Goal: Transaction & Acquisition: Purchase product/service

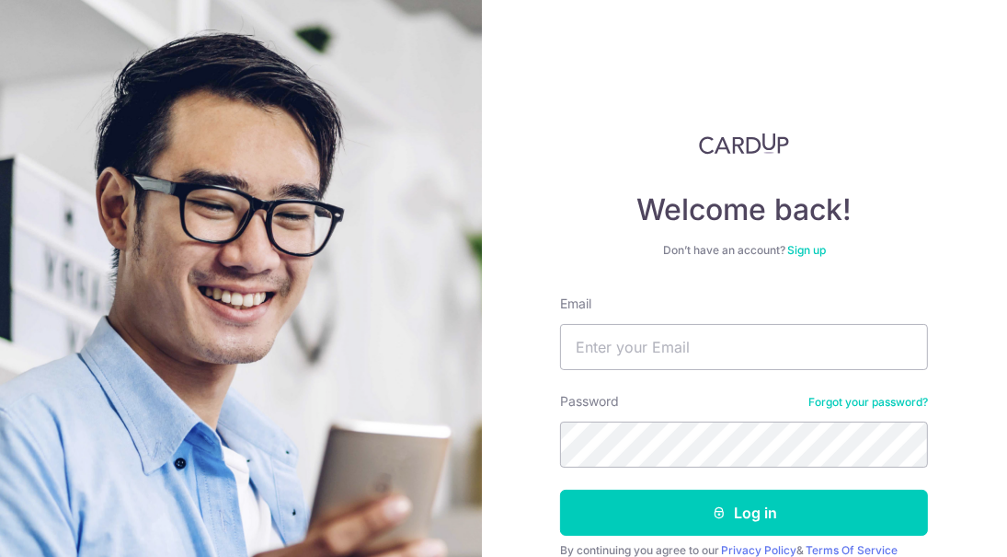
click at [680, 333] on input "Email" at bounding box center [744, 347] width 368 height 46
type input "[EMAIL_ADDRESS][DOMAIN_NAME]"
click at [799, 524] on button "Log in" at bounding box center [744, 512] width 368 height 46
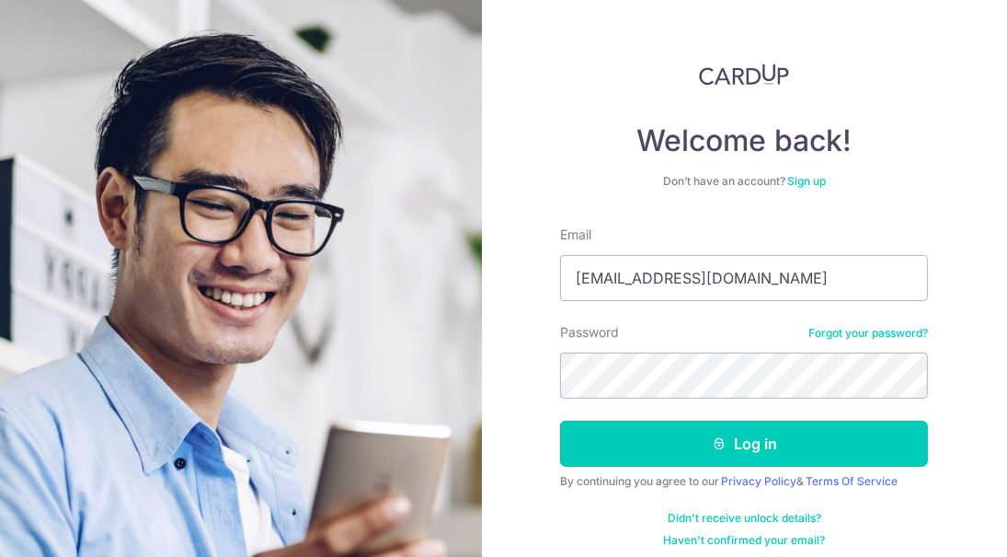
scroll to position [81, 0]
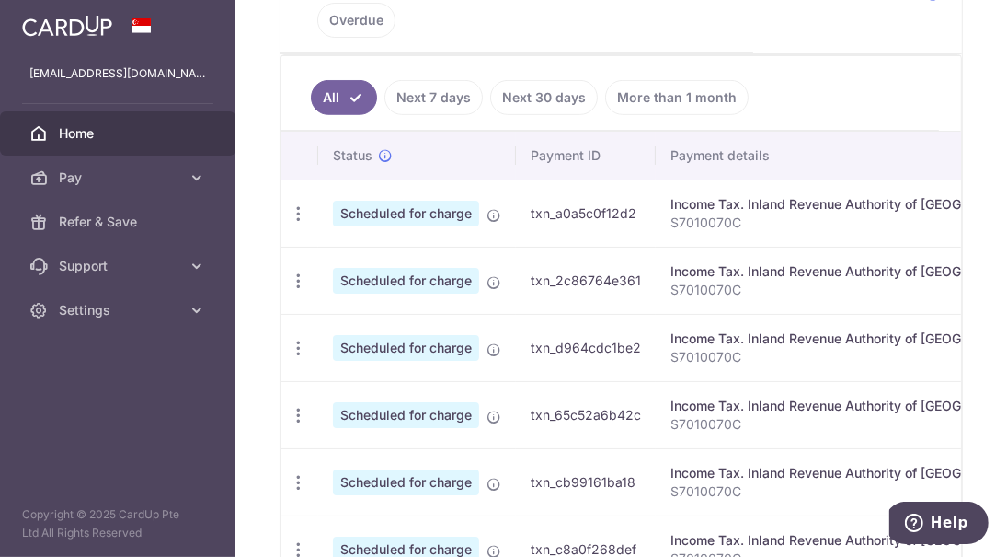
scroll to position [552, 0]
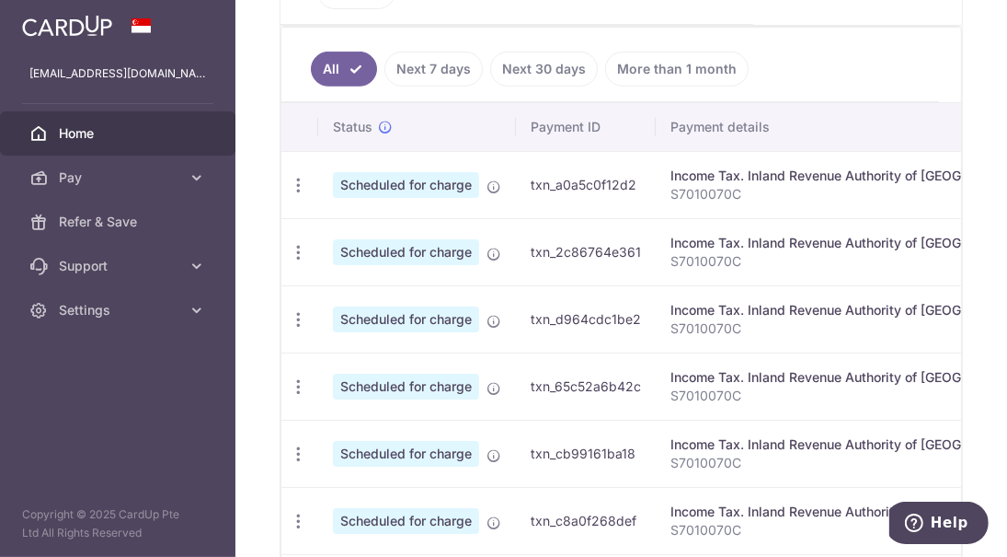
click at [296, 180] on icon "button" at bounding box center [298, 185] width 19 height 19
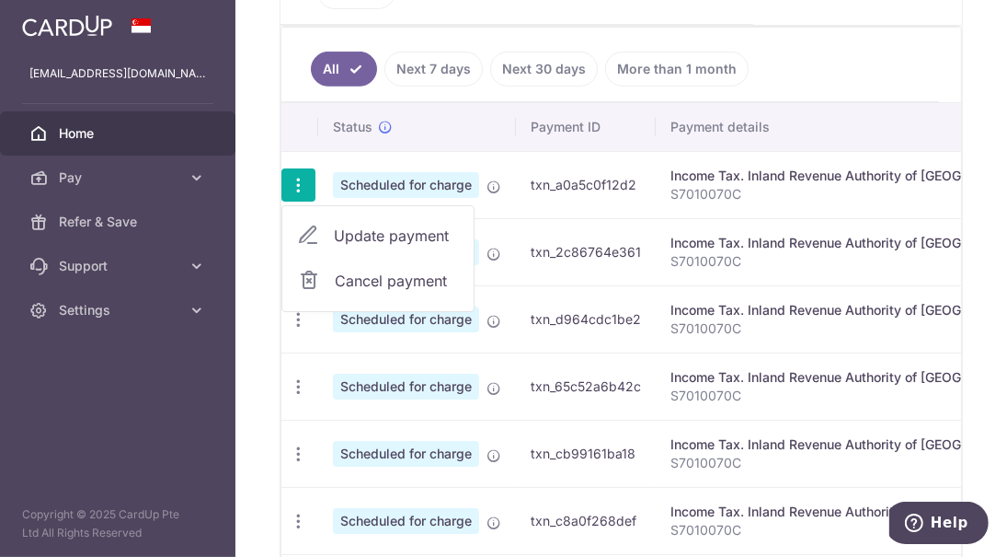
click at [309, 277] on icon at bounding box center [309, 281] width 22 height 22
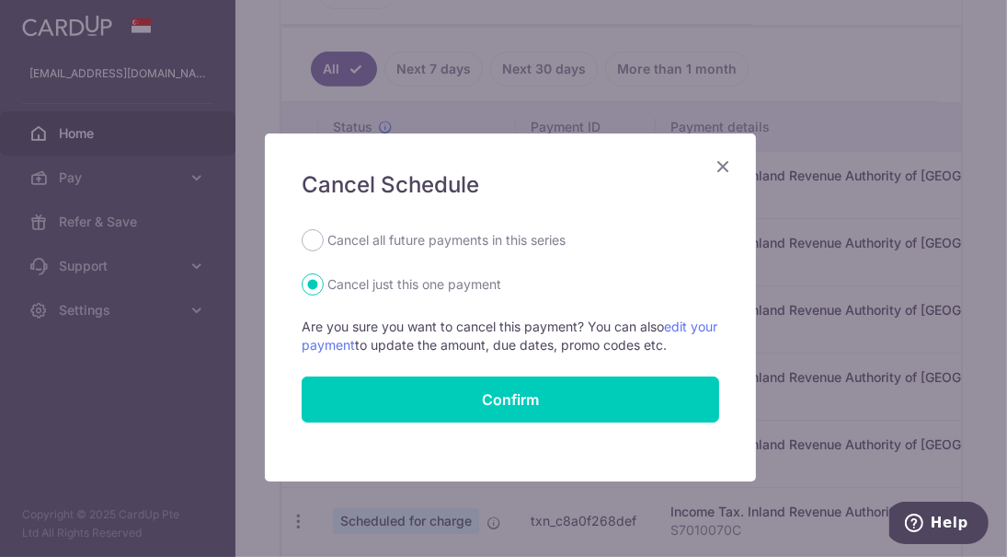
click at [476, 245] on label "Cancel all future payments in this series" at bounding box center [447, 240] width 238 height 22
click at [324, 245] on input "Cancel all future payments in this series" at bounding box center [313, 240] width 22 height 22
radio input "true"
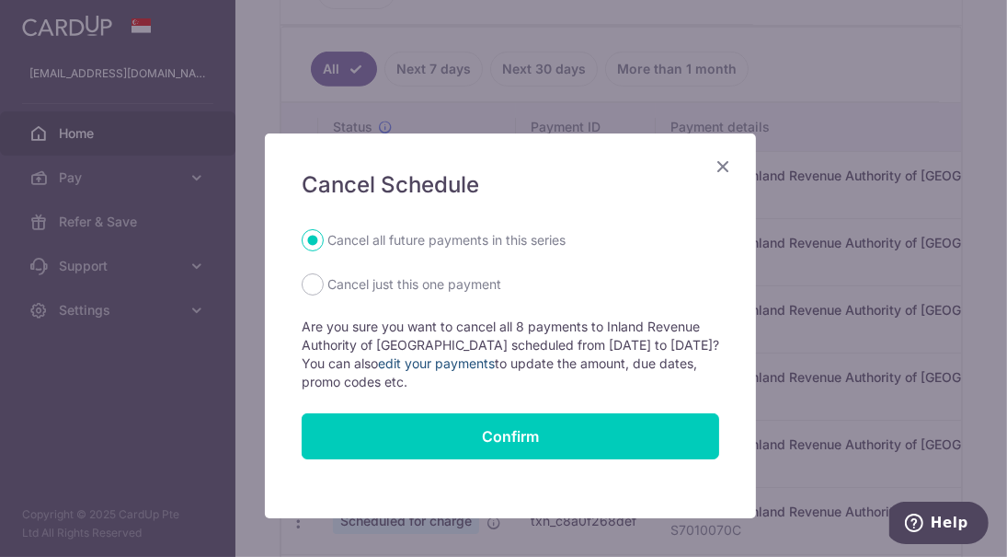
click at [395, 362] on link "edit your payments" at bounding box center [436, 363] width 117 height 16
click at [720, 163] on icon "Close" at bounding box center [723, 166] width 22 height 23
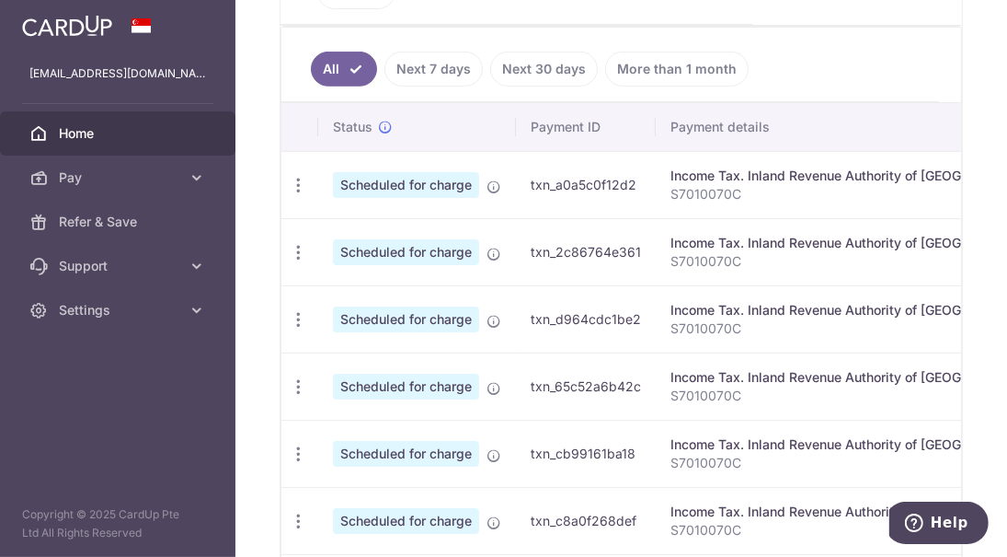
click at [292, 177] on icon "button" at bounding box center [298, 185] width 19 height 19
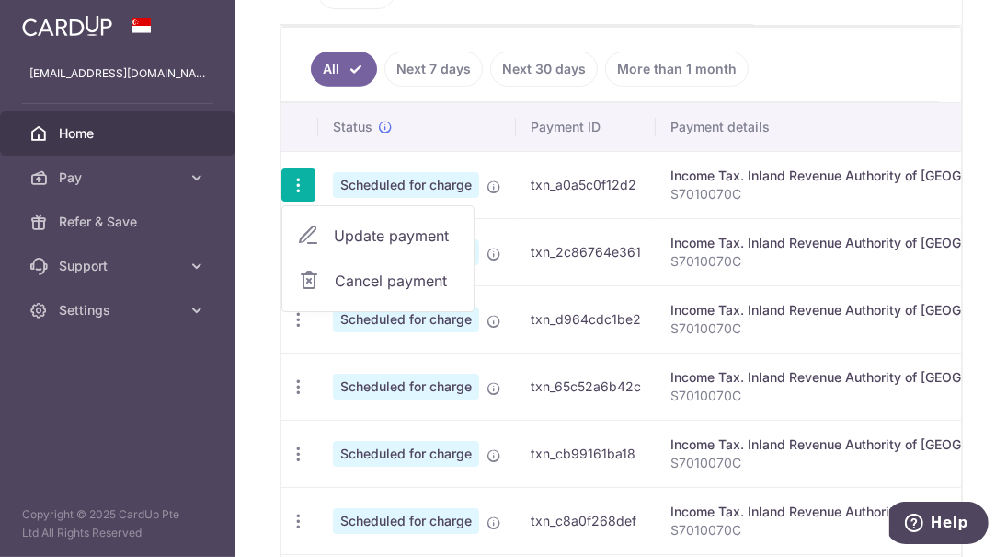
click at [343, 225] on span "Update payment" at bounding box center [396, 235] width 125 height 22
radio input "true"
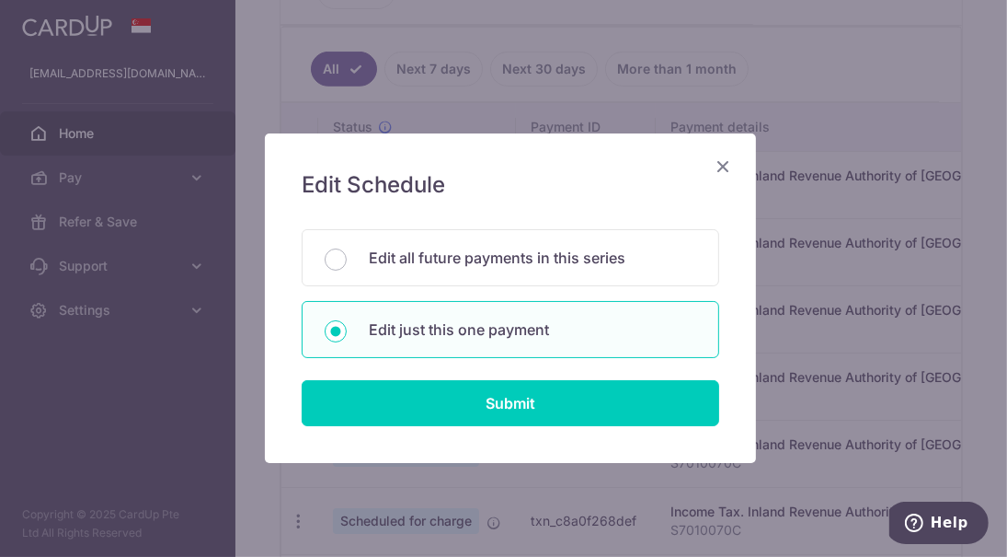
click at [445, 259] on p "Edit all future payments in this series" at bounding box center [533, 258] width 328 height 22
click at [347, 259] on input "Edit all future payments in this series" at bounding box center [336, 259] width 22 height 22
radio input "true"
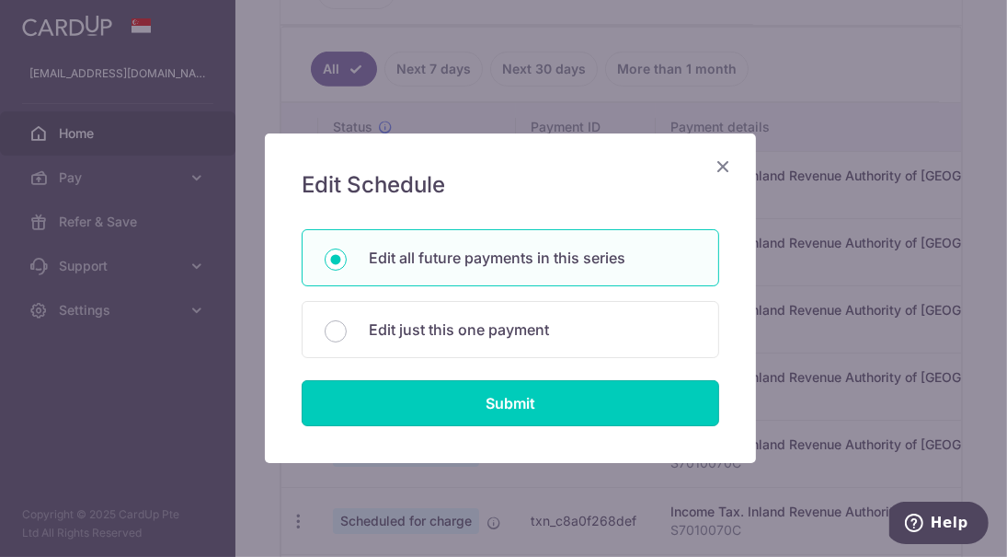
click at [521, 408] on input "Submit" at bounding box center [511, 403] width 418 height 46
radio input "true"
type input "6,748.96"
type input "S7010070C"
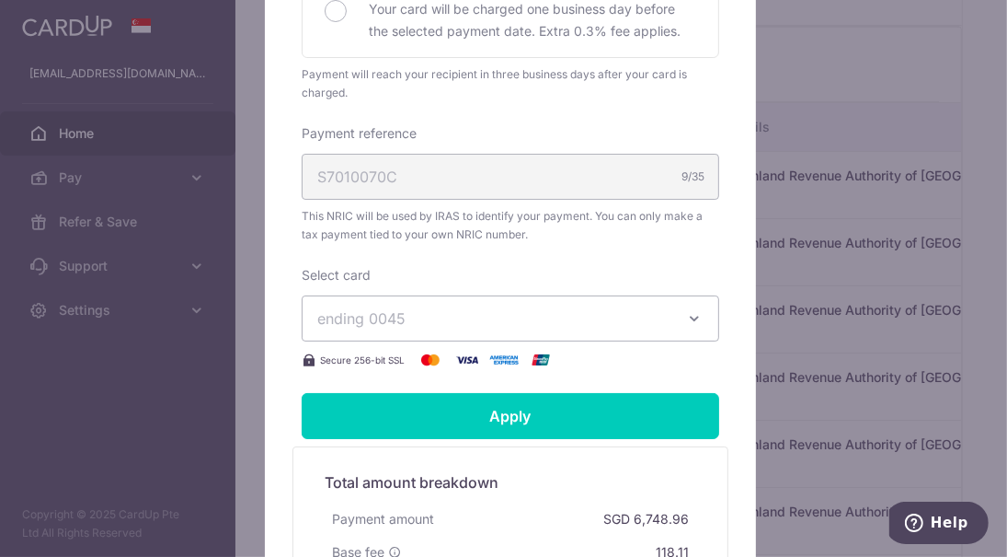
click at [599, 313] on span "ending 0045" at bounding box center [493, 318] width 353 height 22
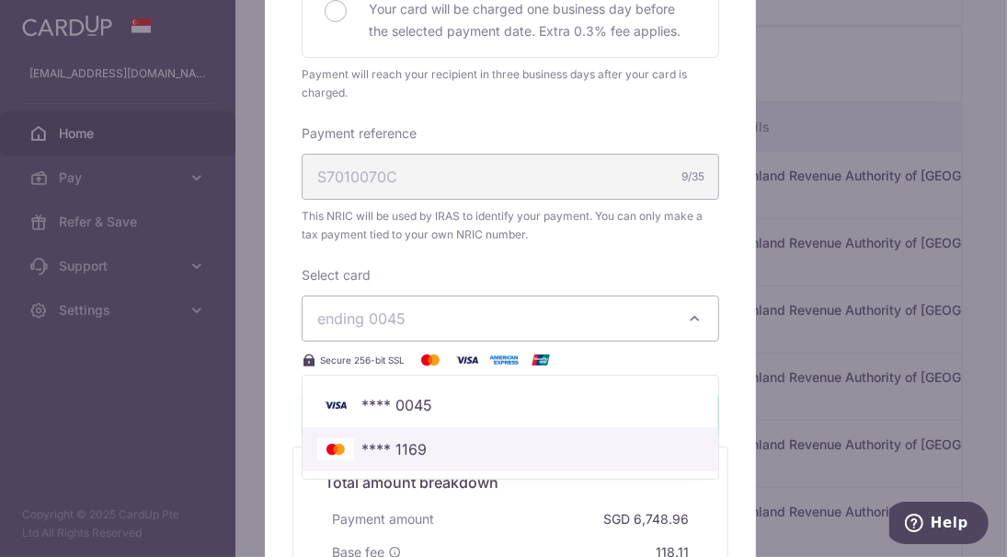
click at [532, 442] on span "**** 1169" at bounding box center [510, 449] width 386 height 22
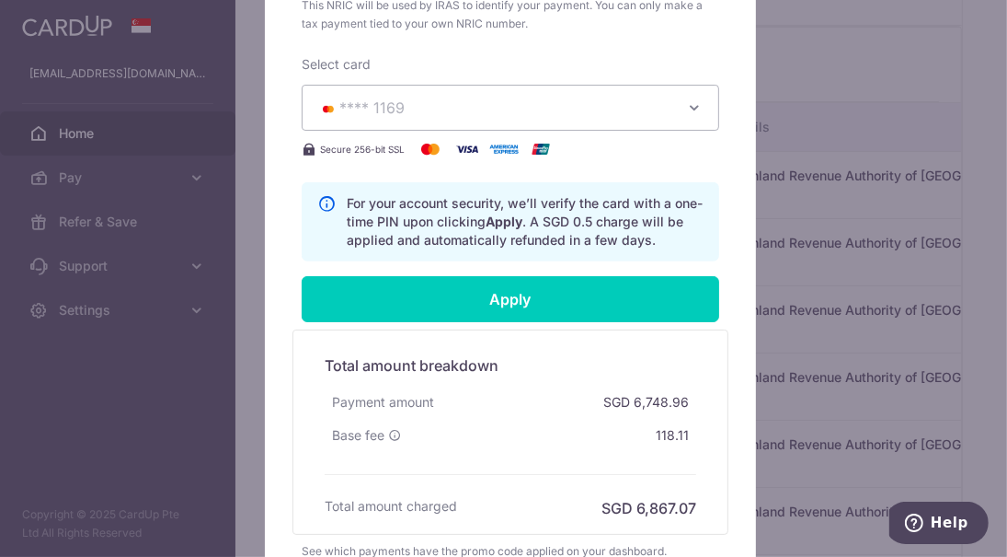
scroll to position [828, 0]
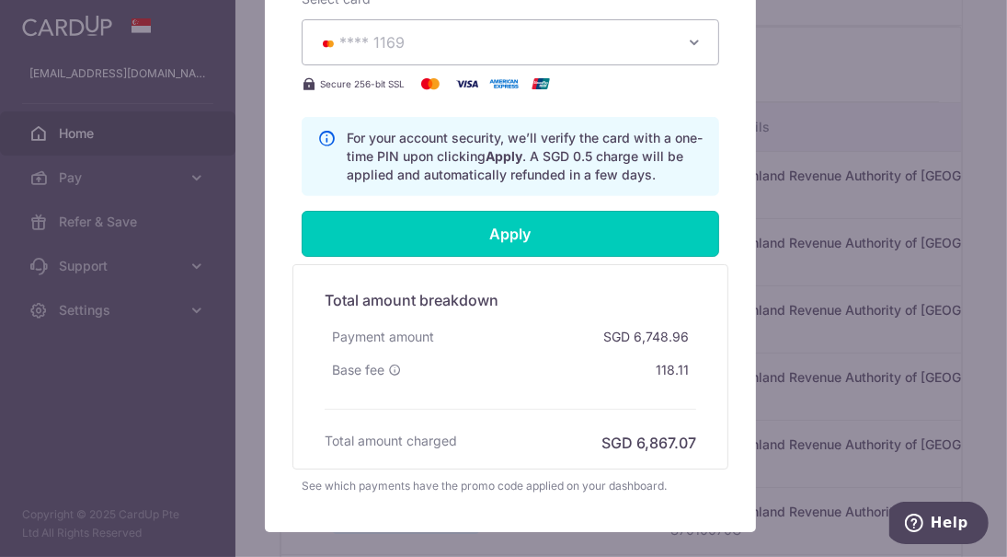
click at [557, 232] on input "Apply" at bounding box center [511, 234] width 418 height 46
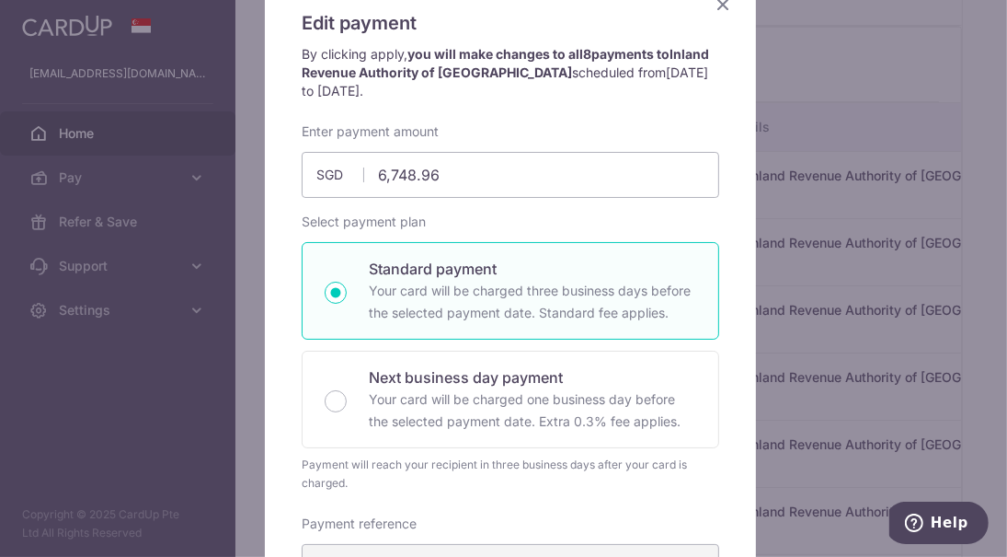
scroll to position [0, 0]
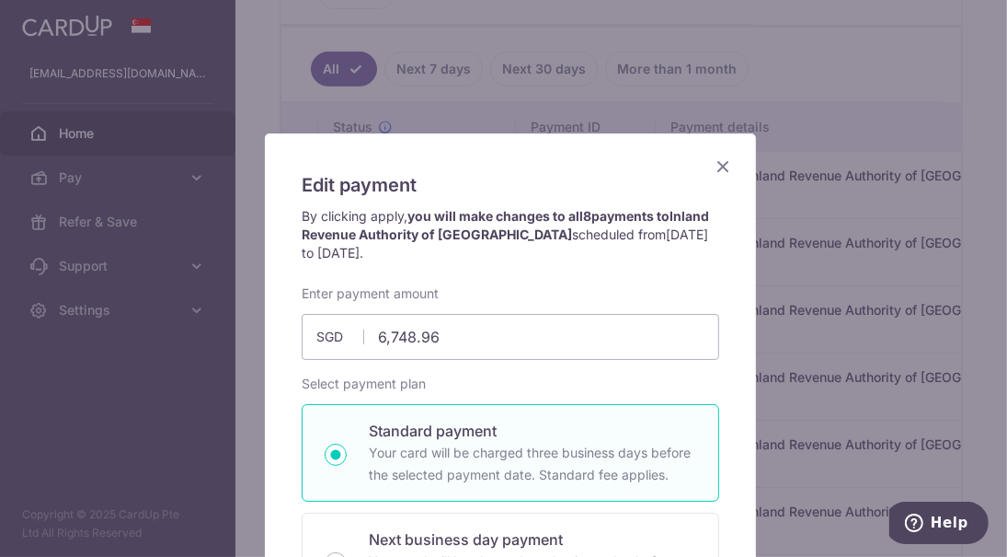
click at [715, 161] on icon "Close" at bounding box center [723, 166] width 22 height 23
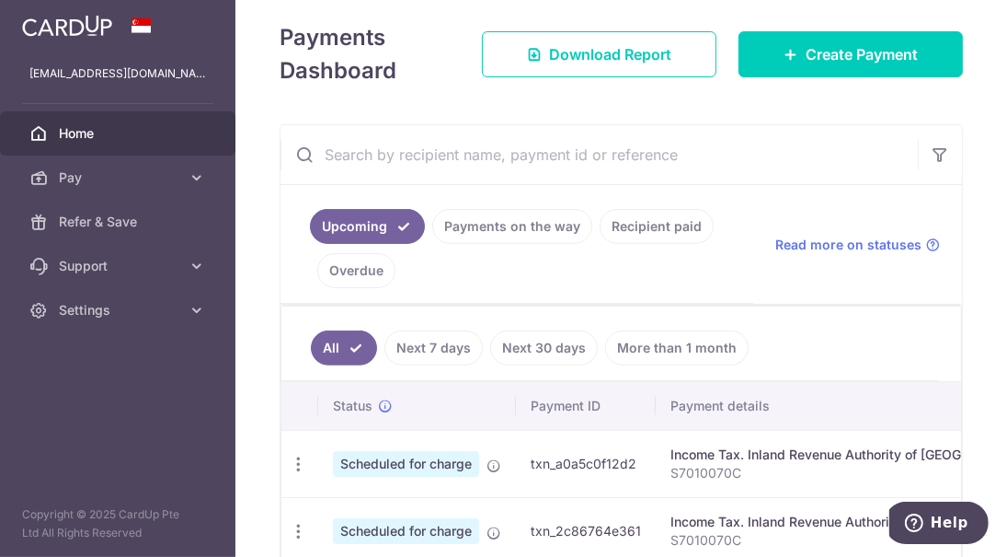
scroll to position [368, 0]
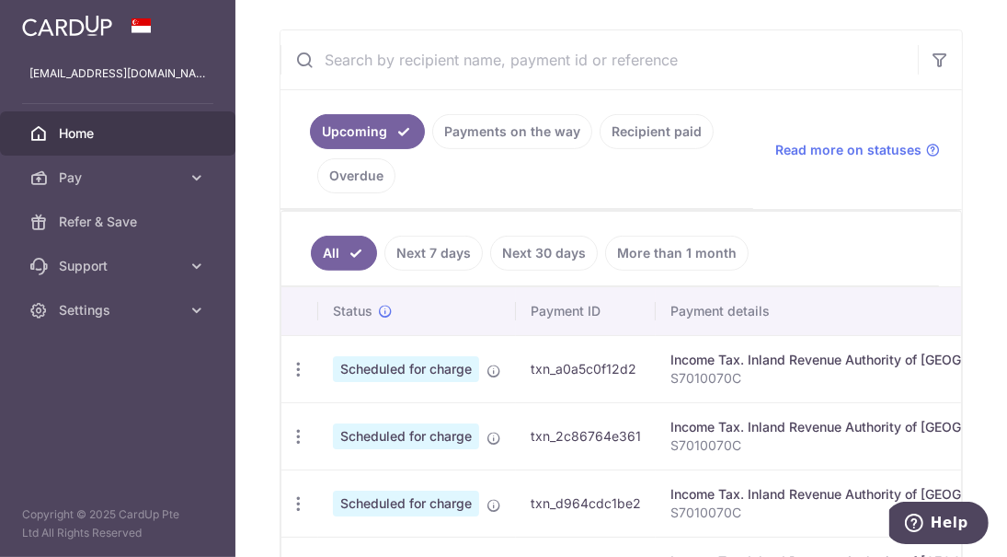
click at [300, 360] on icon "button" at bounding box center [298, 369] width 19 height 19
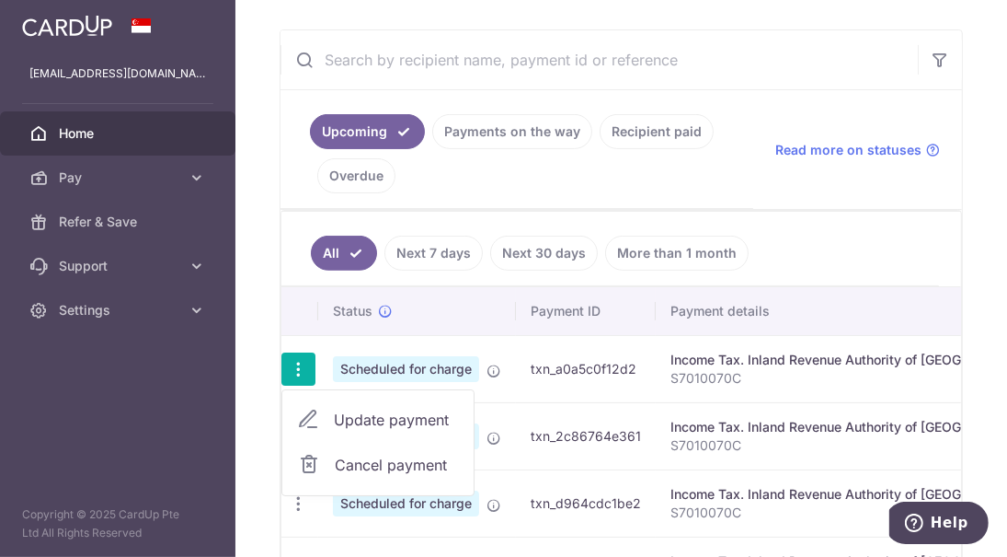
click at [395, 463] on span "Cancel payment" at bounding box center [396, 465] width 123 height 22
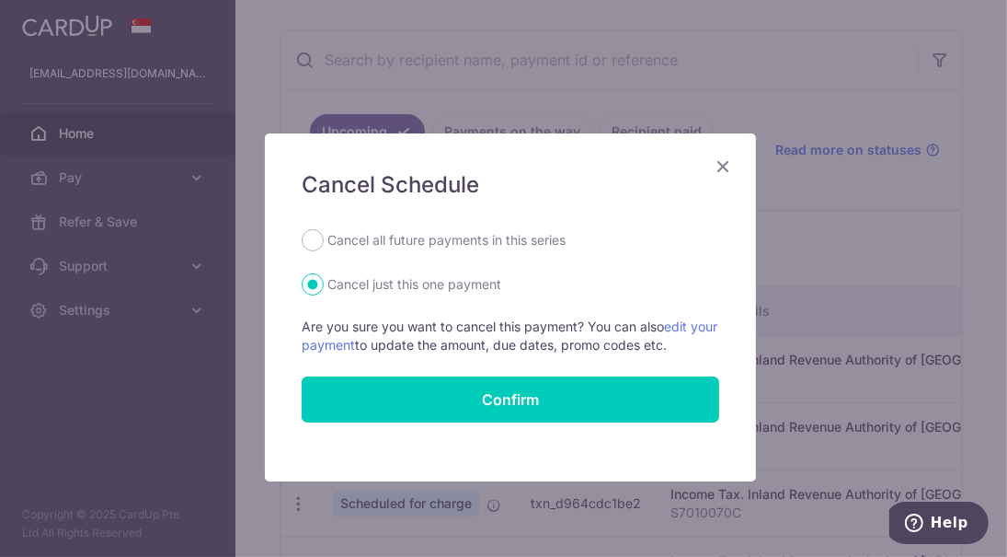
click at [448, 241] on label "Cancel all future payments in this series" at bounding box center [447, 240] width 238 height 22
click at [324, 241] on input "Cancel all future payments in this series" at bounding box center [313, 240] width 22 height 22
radio input "true"
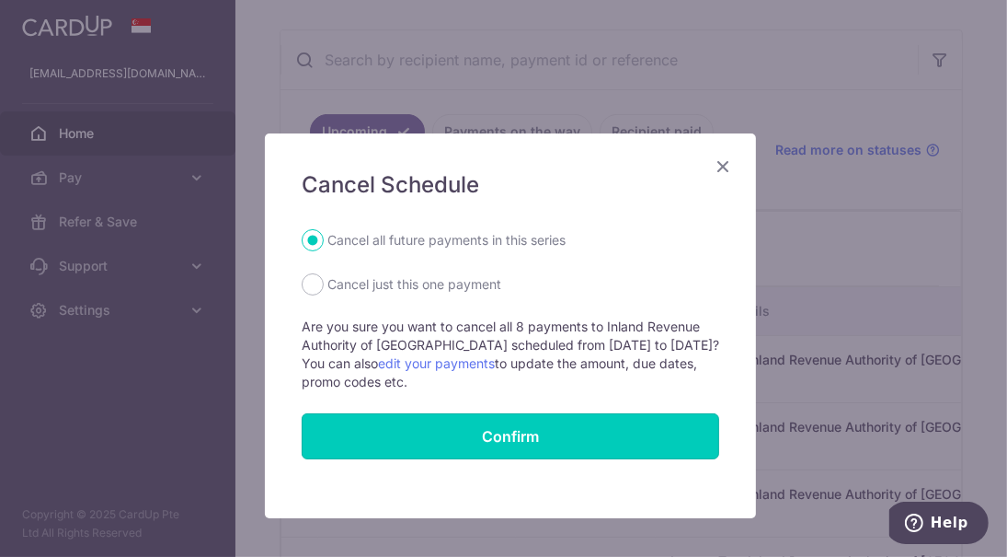
click at [478, 434] on input "Confirm" at bounding box center [511, 436] width 418 height 46
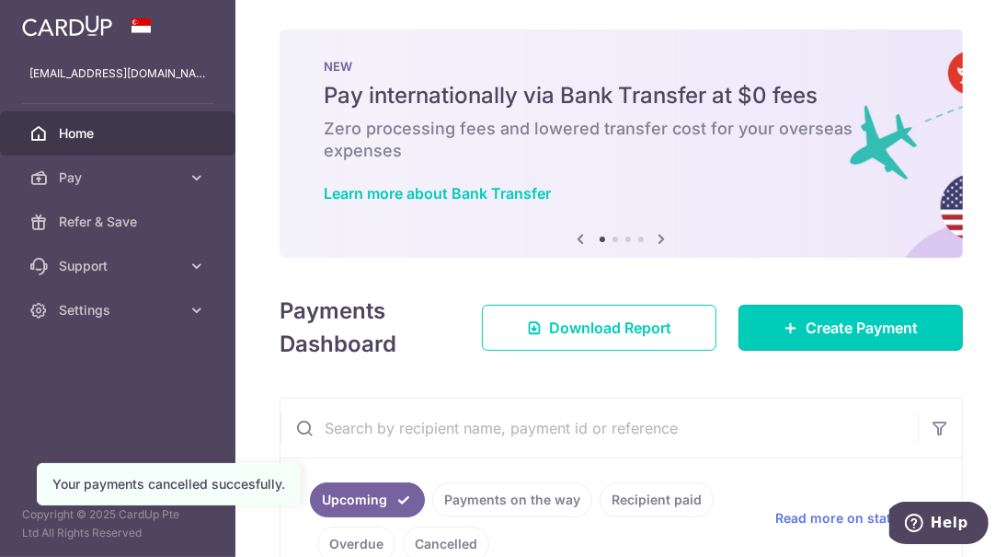
click at [768, 321] on link "Create Payment" at bounding box center [851, 328] width 224 height 46
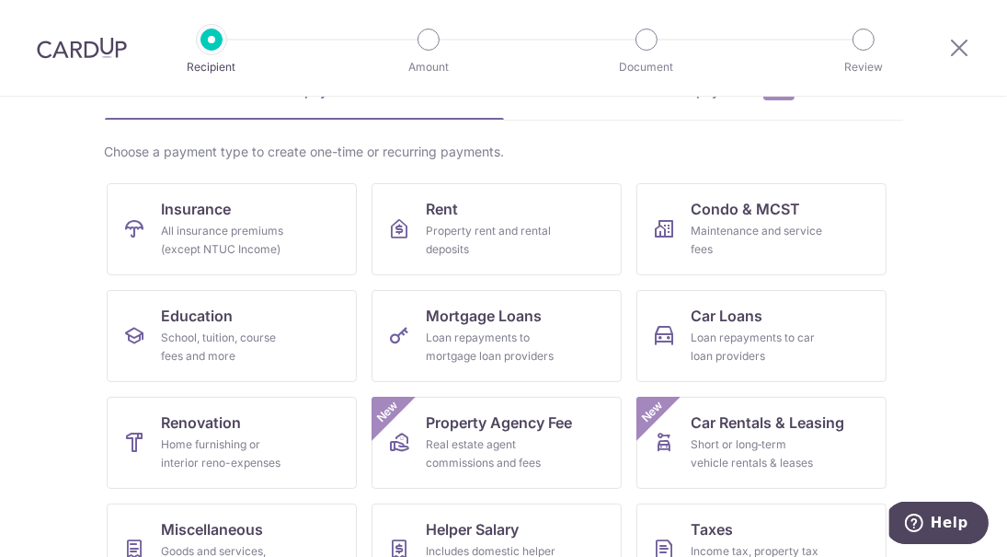
scroll to position [266, 0]
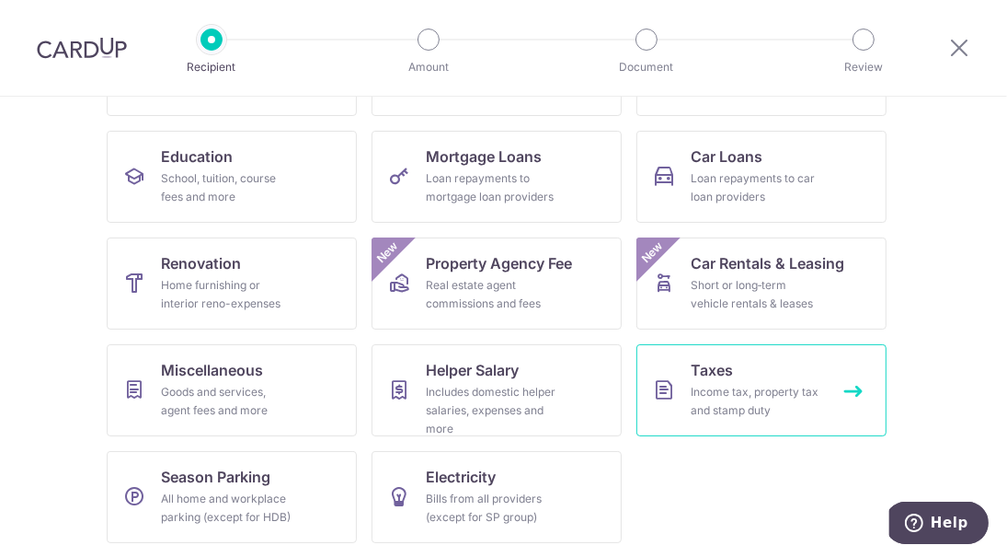
click at [723, 386] on div "Income tax, property tax and stamp duty" at bounding box center [758, 401] width 132 height 37
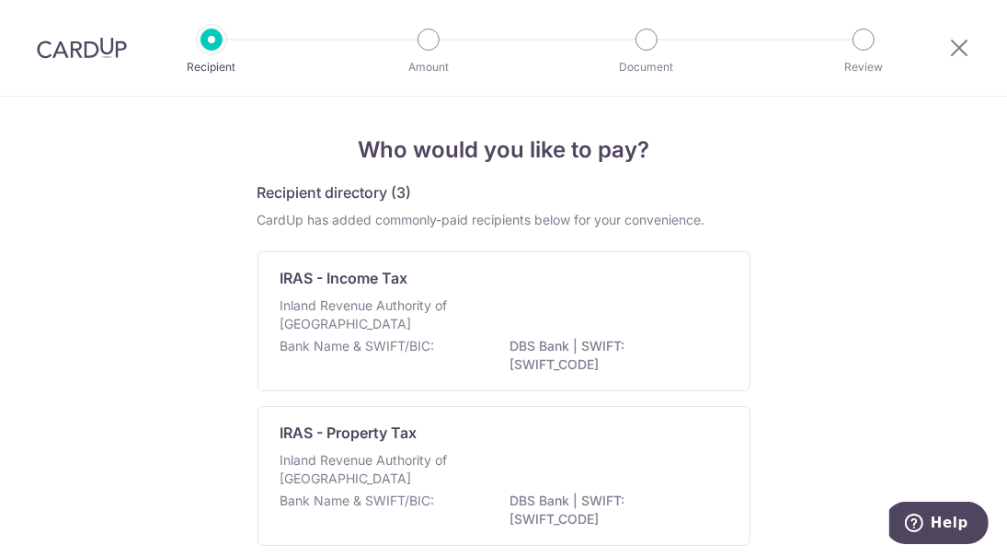
click at [554, 316] on div "Inland Revenue Authority of [GEOGRAPHIC_DATA]" at bounding box center [504, 316] width 447 height 40
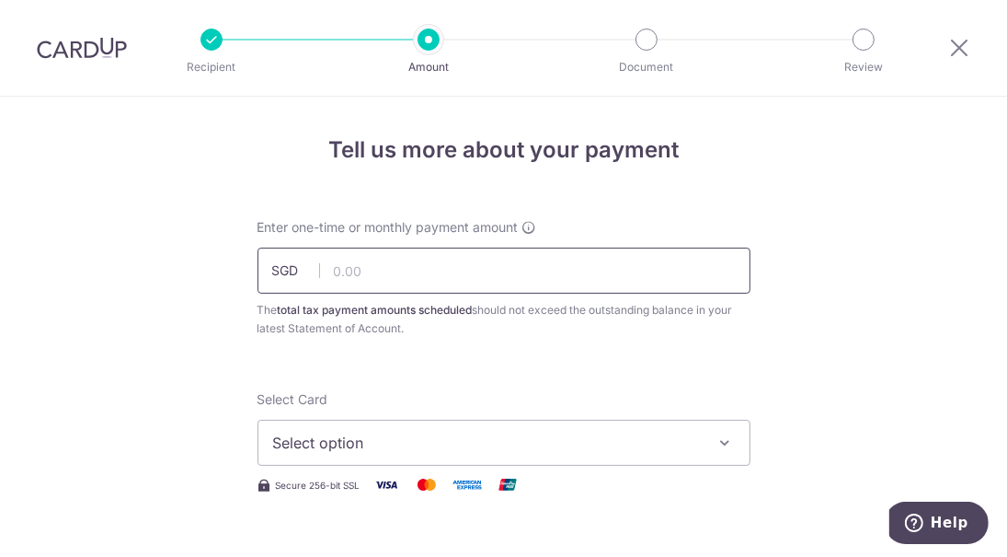
drag, startPoint x: 0, startPoint y: 0, endPoint x: 431, endPoint y: 281, distance: 513.9
click at [431, 281] on input "text" at bounding box center [504, 270] width 493 height 46
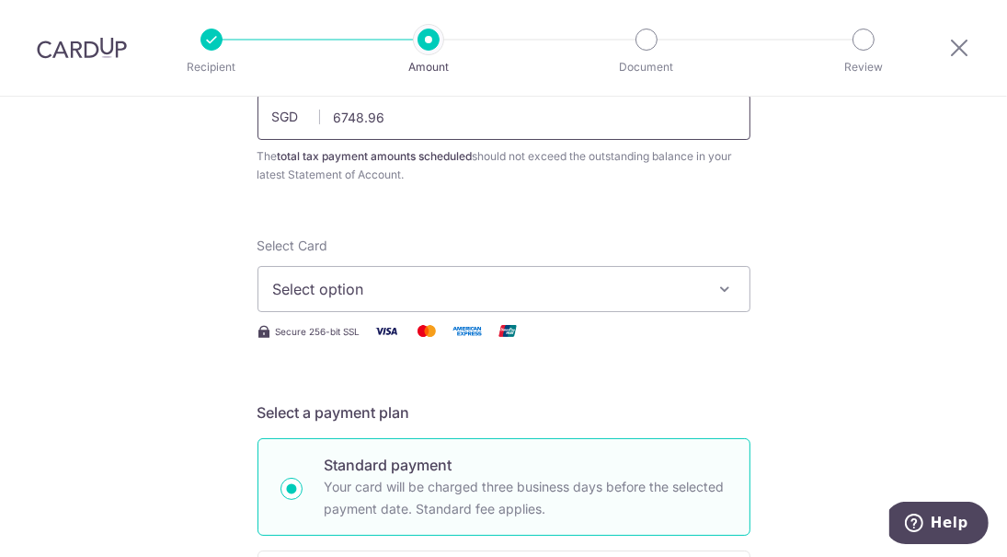
scroll to position [184, 0]
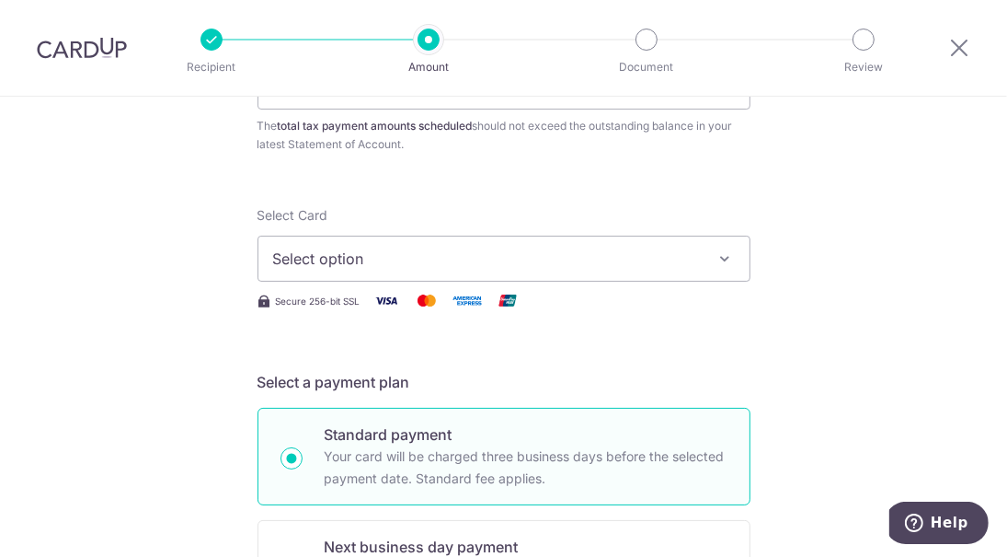
type input "6,748.96"
click at [458, 264] on span "Select option" at bounding box center [487, 258] width 429 height 22
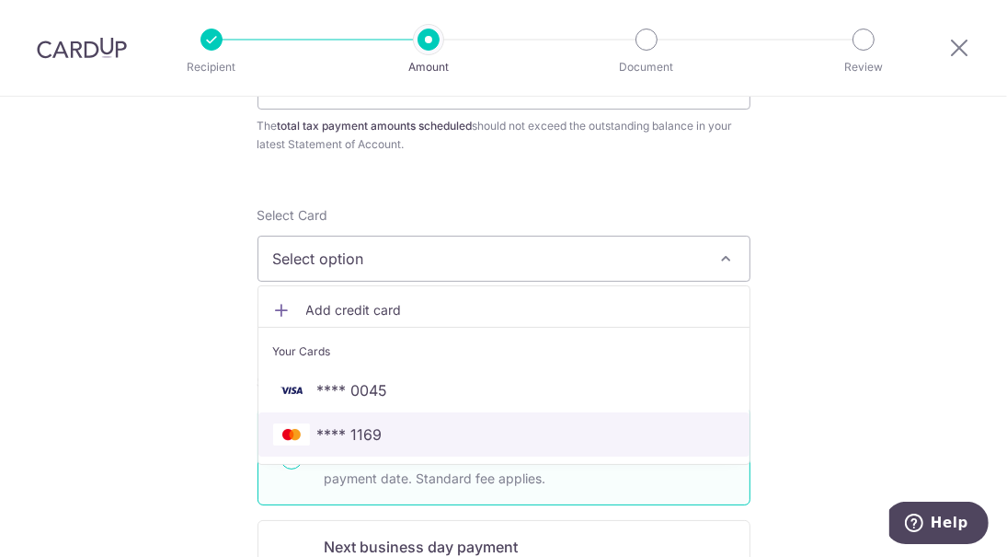
click at [426, 426] on span "**** 1169" at bounding box center [504, 434] width 462 height 22
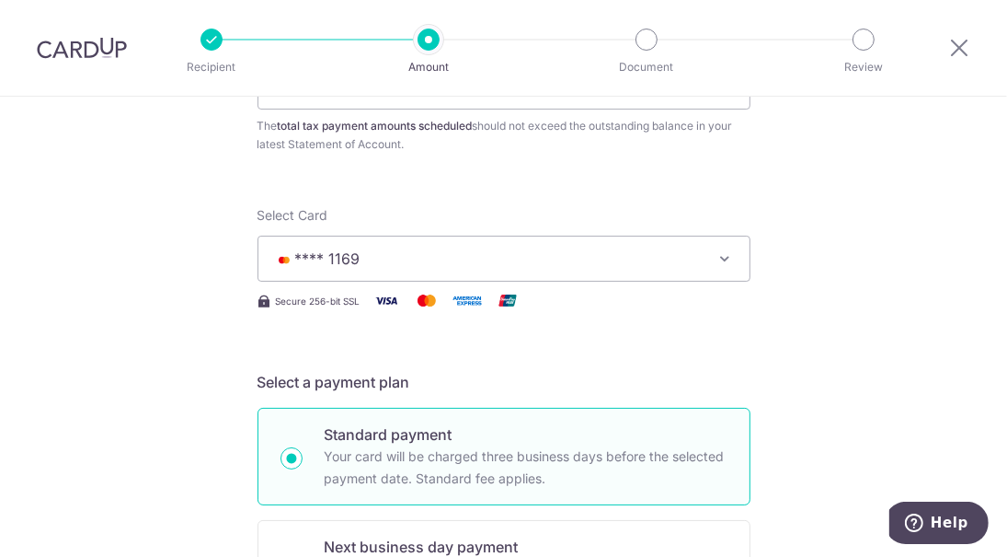
click at [388, 436] on p "Standard payment" at bounding box center [526, 434] width 403 height 22
click at [303, 447] on input "Standard payment Your card will be charged three business days before the selec…" at bounding box center [292, 458] width 22 height 22
radio input "true"
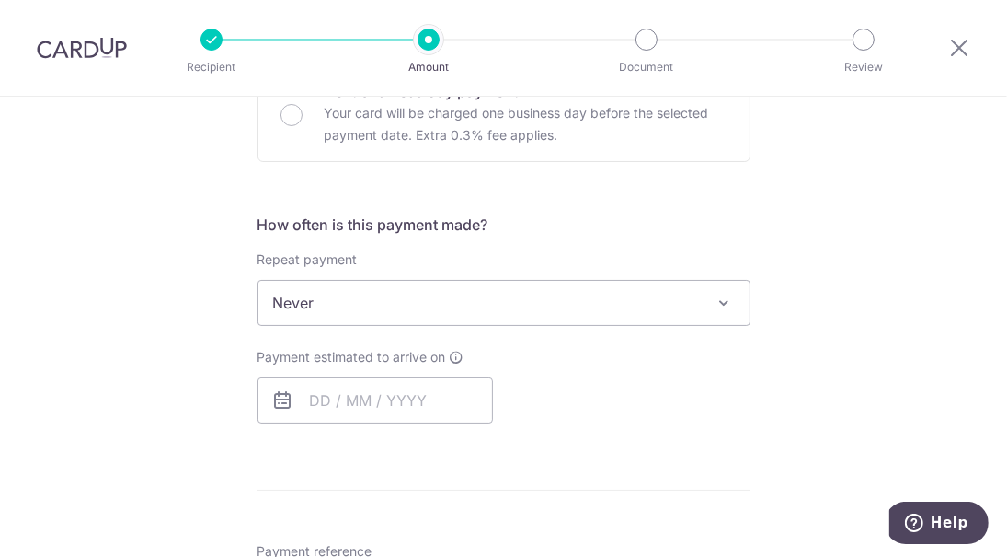
scroll to position [736, 0]
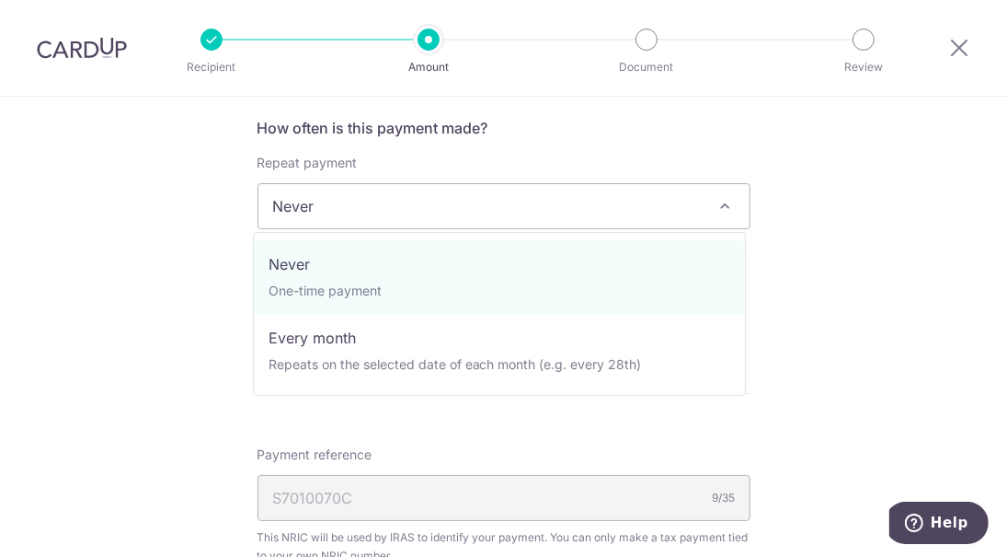
click at [609, 216] on span "Never" at bounding box center [504, 206] width 491 height 44
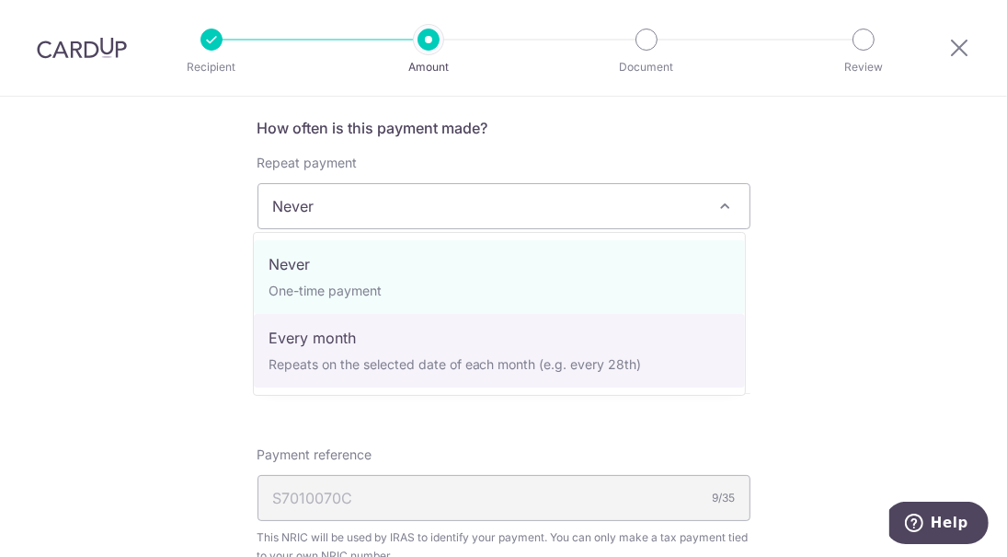
select select "3"
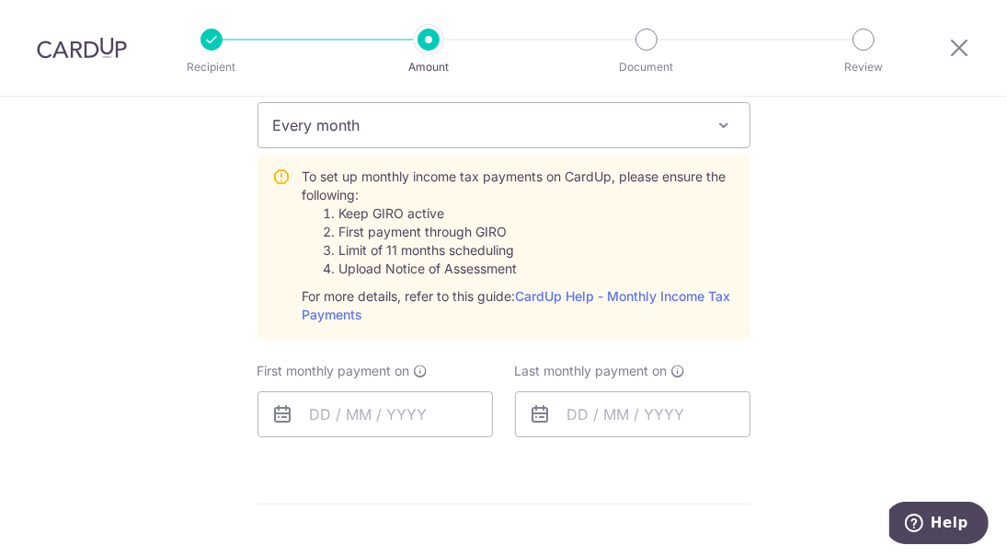
scroll to position [828, 0]
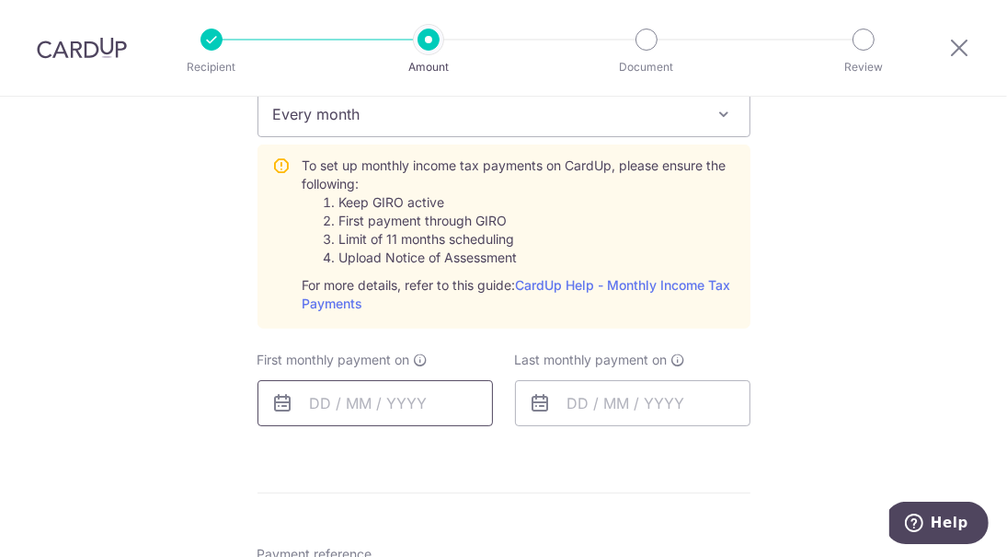
click at [438, 393] on input "text" at bounding box center [376, 403] width 236 height 46
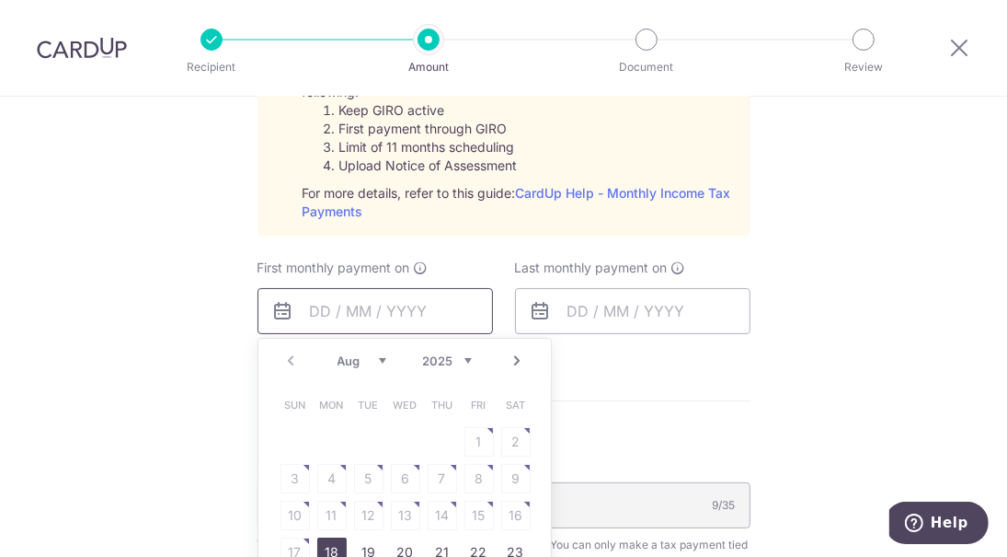
scroll to position [1104, 0]
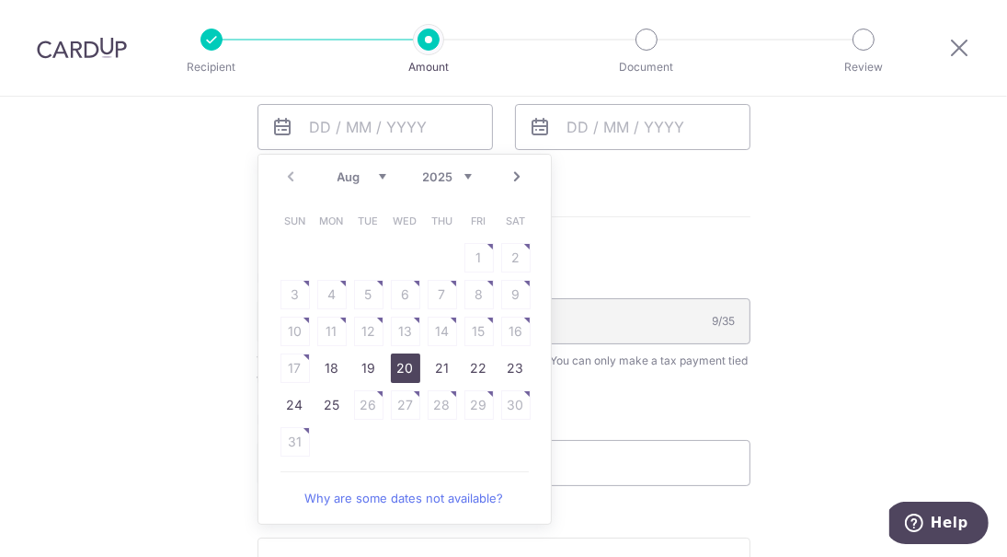
click at [408, 371] on link "20" at bounding box center [405, 367] width 29 height 29
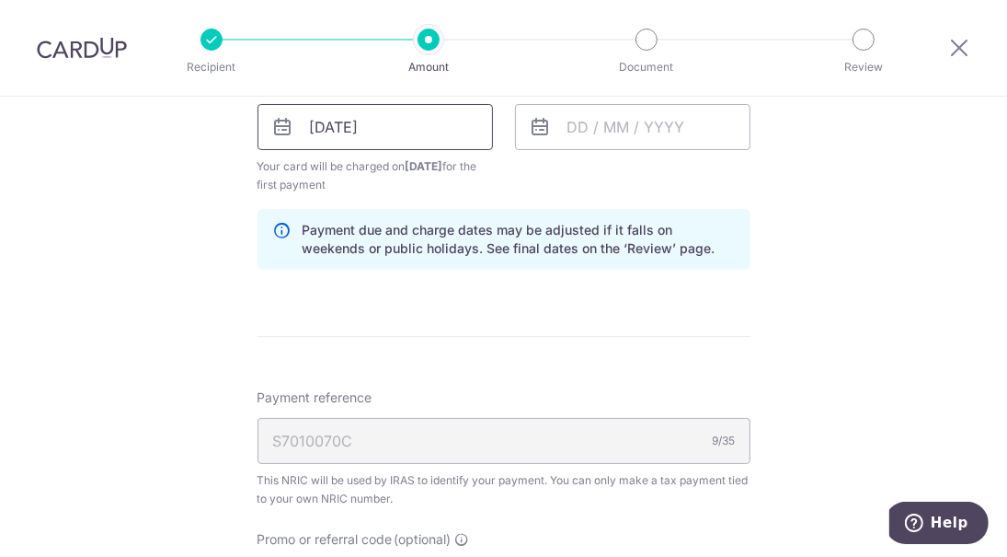
click at [364, 130] on input "20/08/2025" at bounding box center [376, 127] width 236 height 46
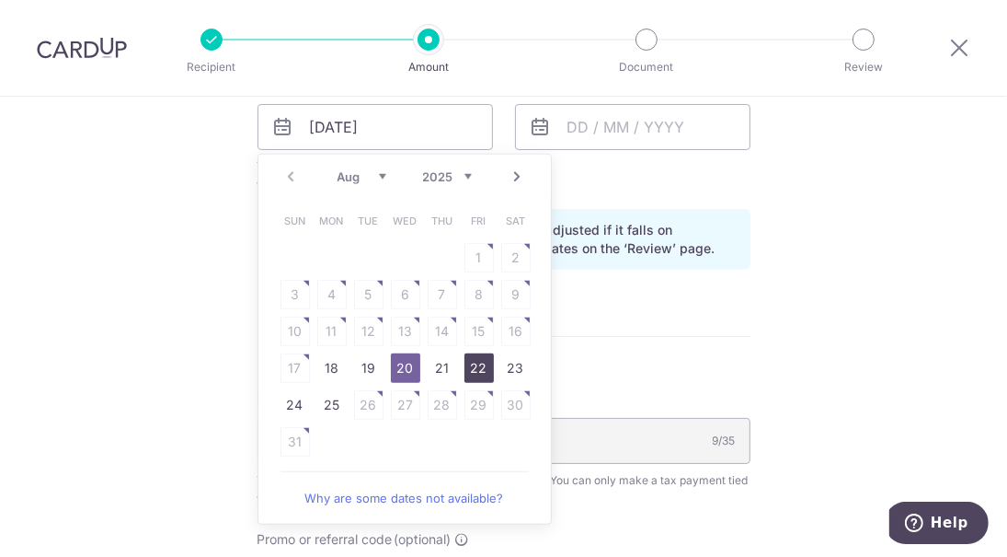
click at [470, 366] on link "22" at bounding box center [479, 367] width 29 height 29
type input "[DATE]"
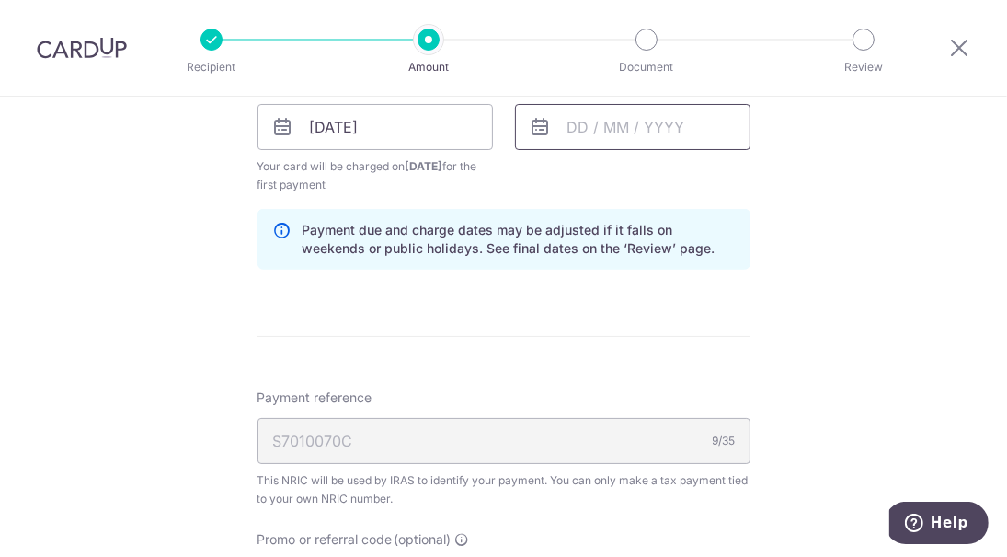
click at [596, 130] on input "text" at bounding box center [633, 127] width 236 height 46
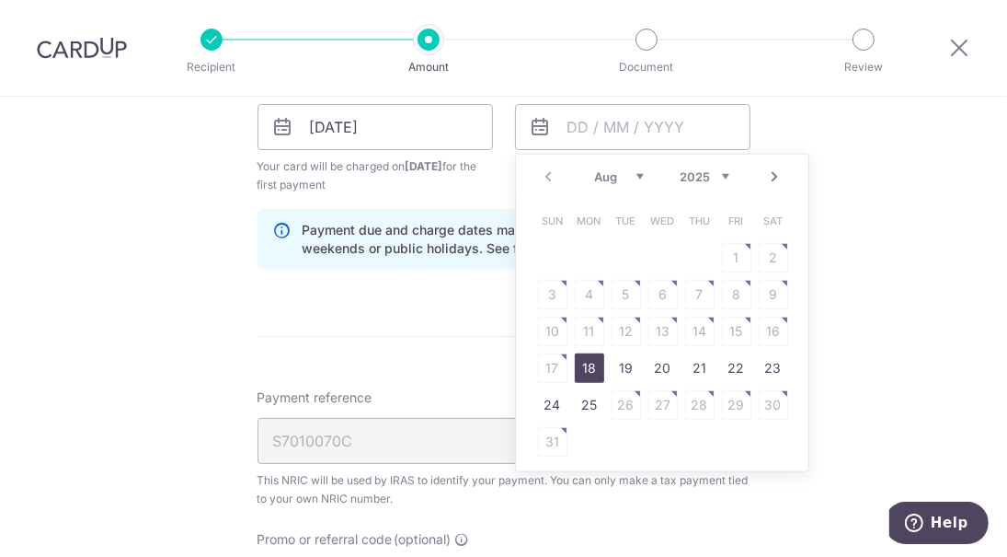
click at [772, 169] on link "Next" at bounding box center [776, 177] width 22 height 22
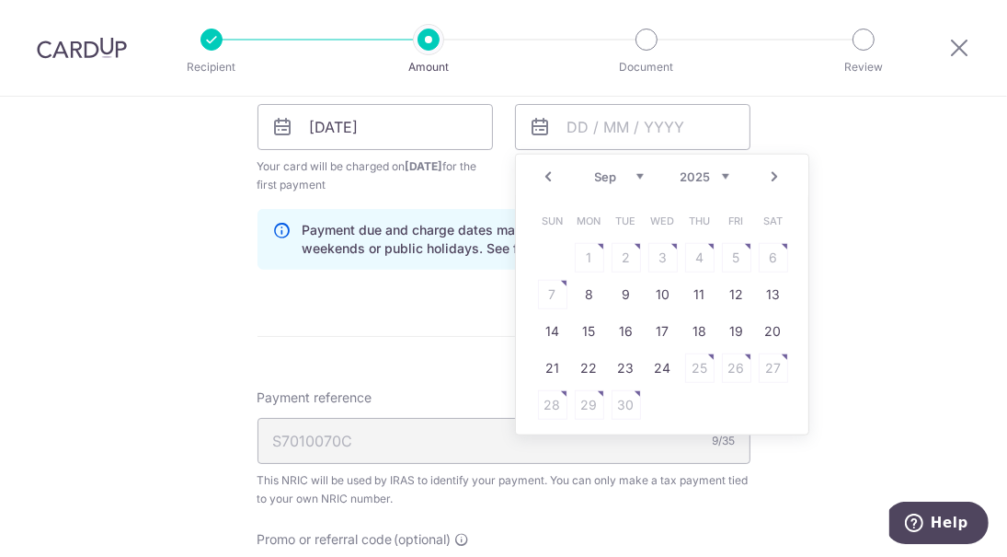
click at [772, 169] on link "Next" at bounding box center [776, 177] width 22 height 22
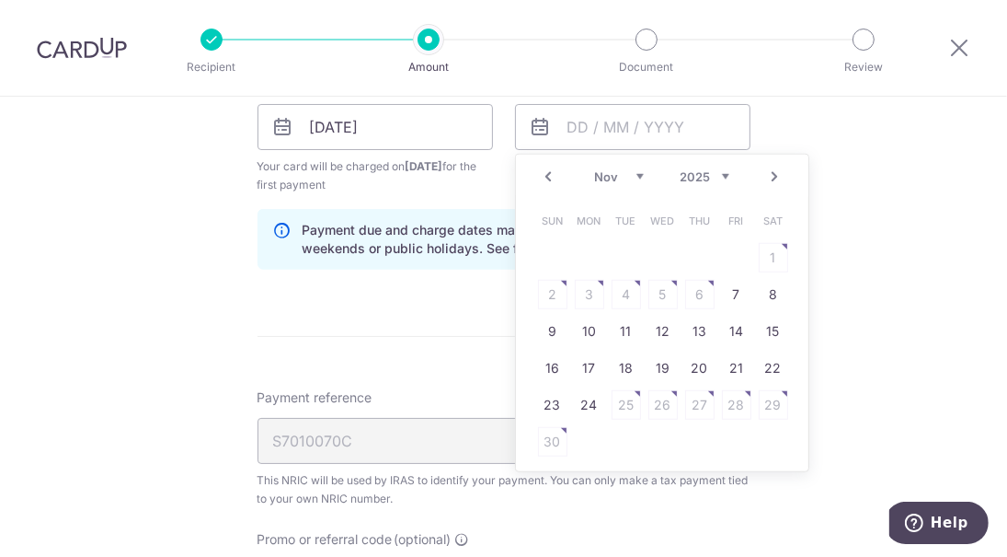
click at [772, 169] on link "Next" at bounding box center [776, 177] width 22 height 22
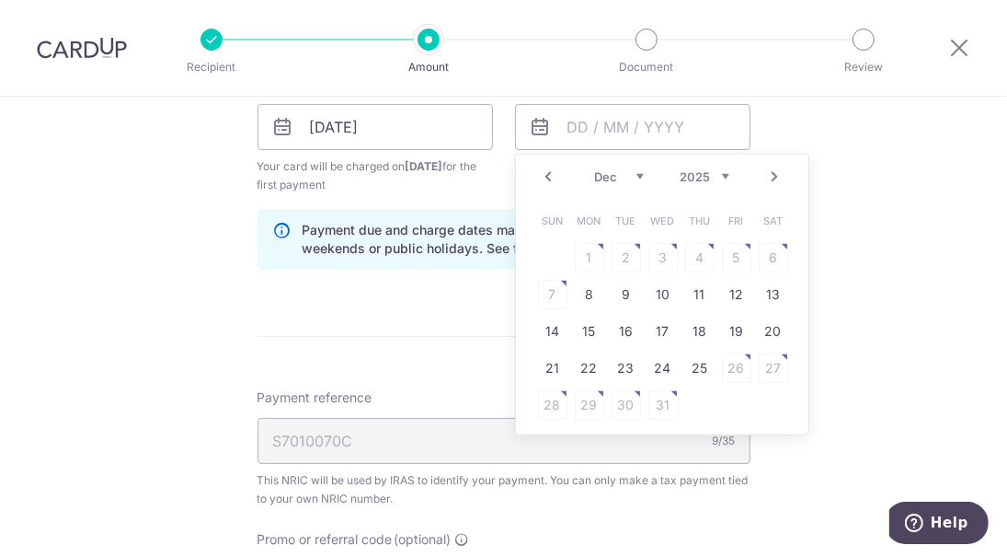
click at [772, 169] on link "Next" at bounding box center [776, 177] width 22 height 22
click at [549, 369] on link "22" at bounding box center [552, 367] width 29 height 29
type input "22/03/2026"
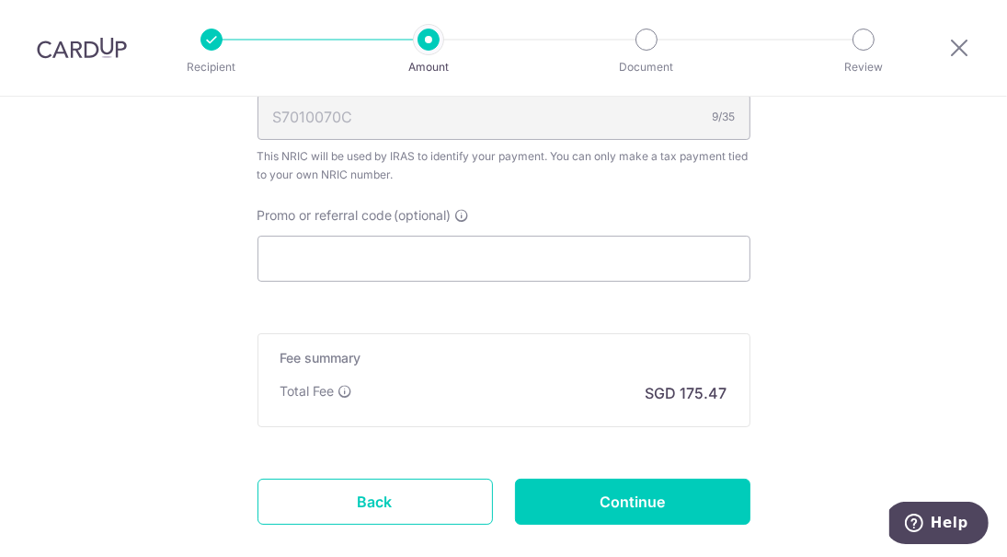
scroll to position [1438, 0]
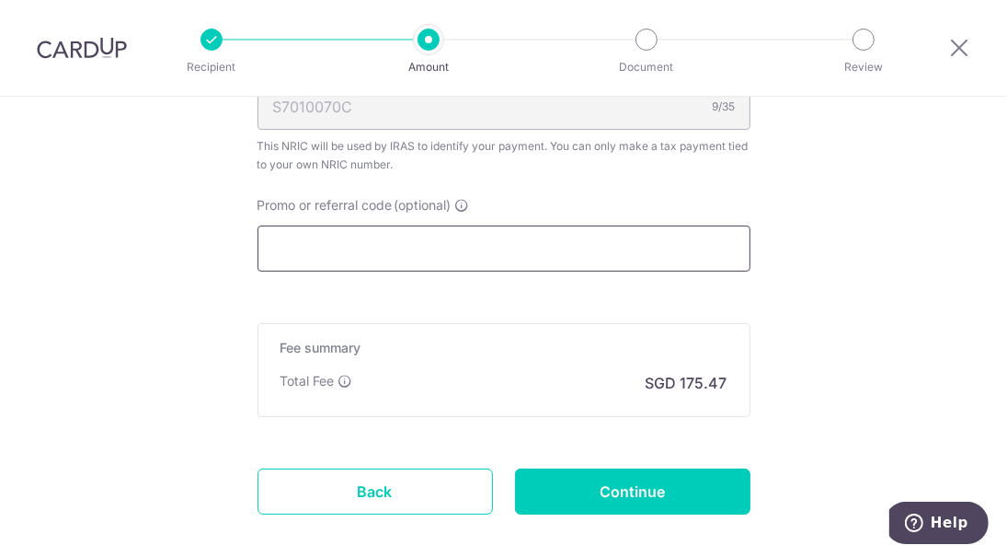
click at [538, 238] on input "Promo or referral code (optional)" at bounding box center [504, 248] width 493 height 46
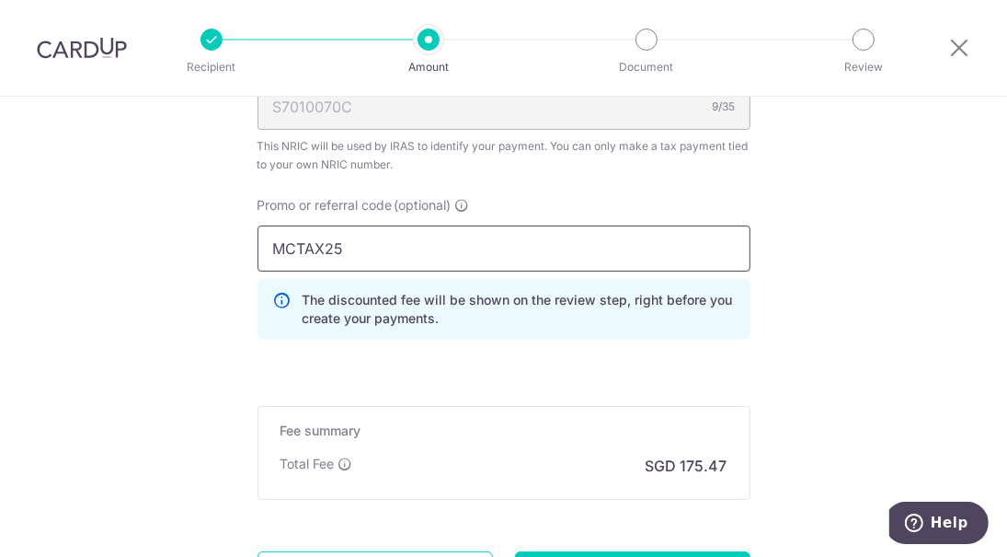
type input "MCTAX25"
click button "Add Card" at bounding box center [0, 0] width 0 height 0
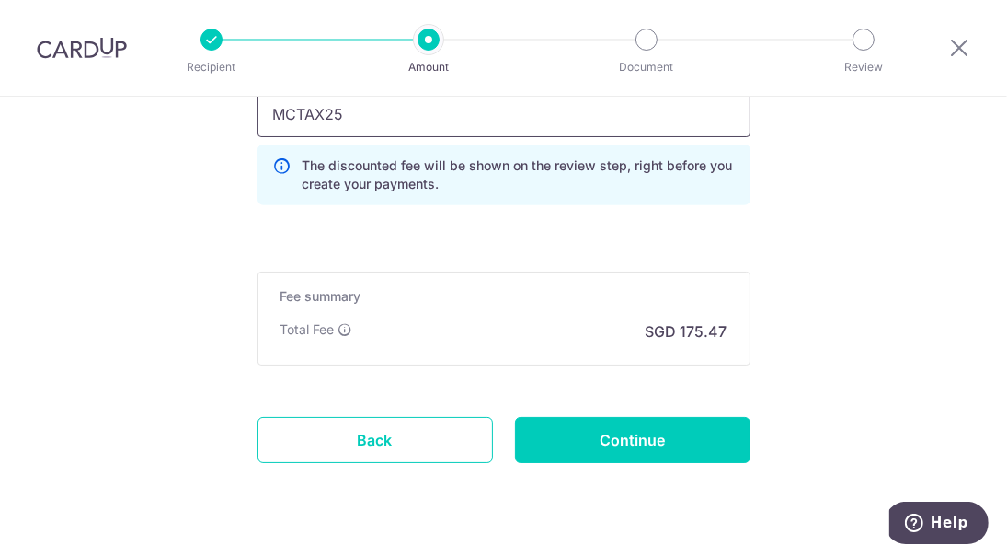
scroll to position [1613, 0]
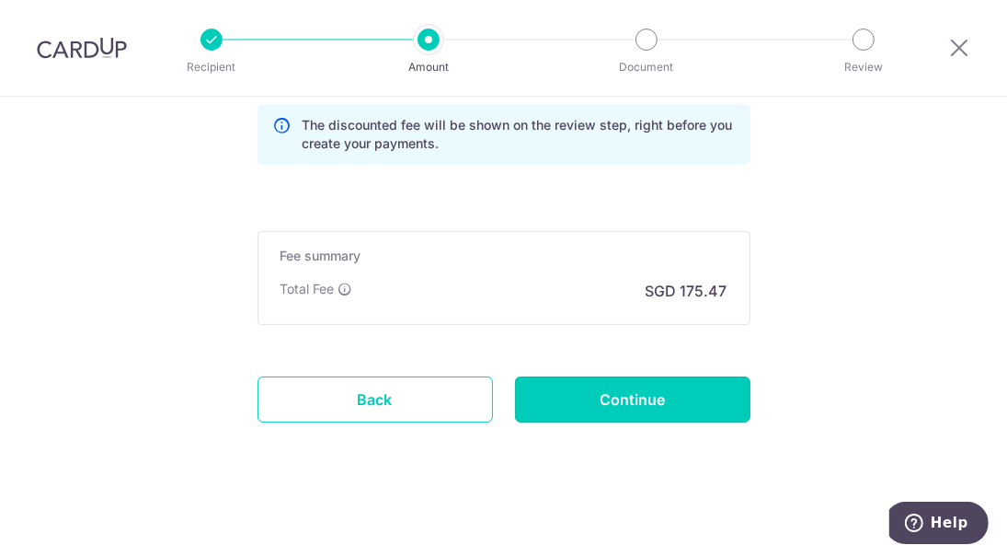
click at [609, 398] on input "Continue" at bounding box center [633, 399] width 236 height 46
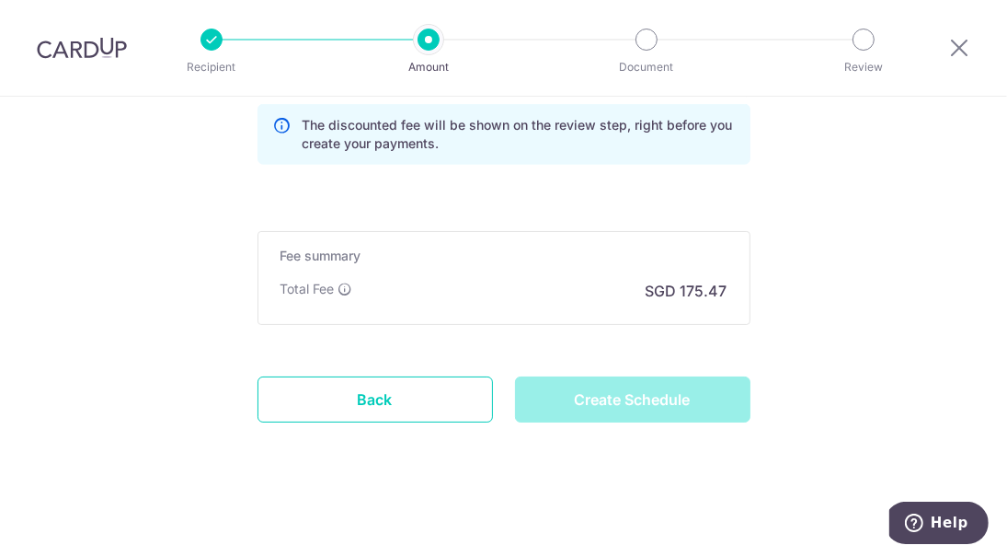
type input "Create Schedule"
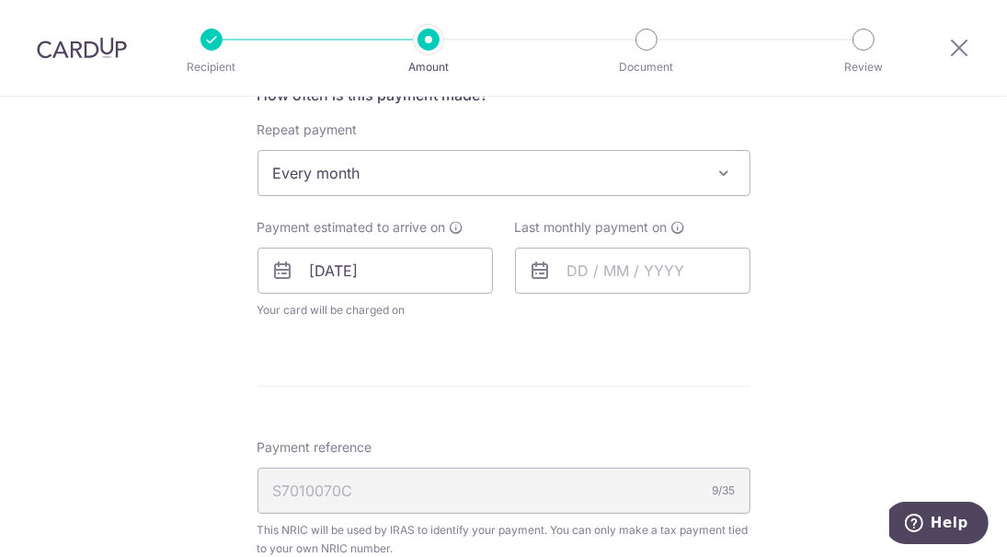
scroll to position [597, 0]
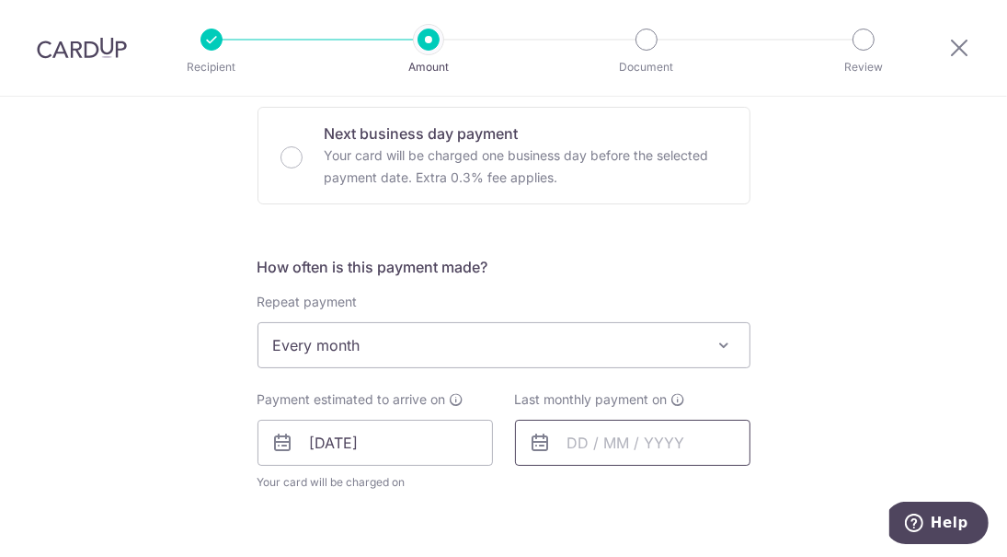
click at [627, 439] on input "text" at bounding box center [633, 443] width 236 height 46
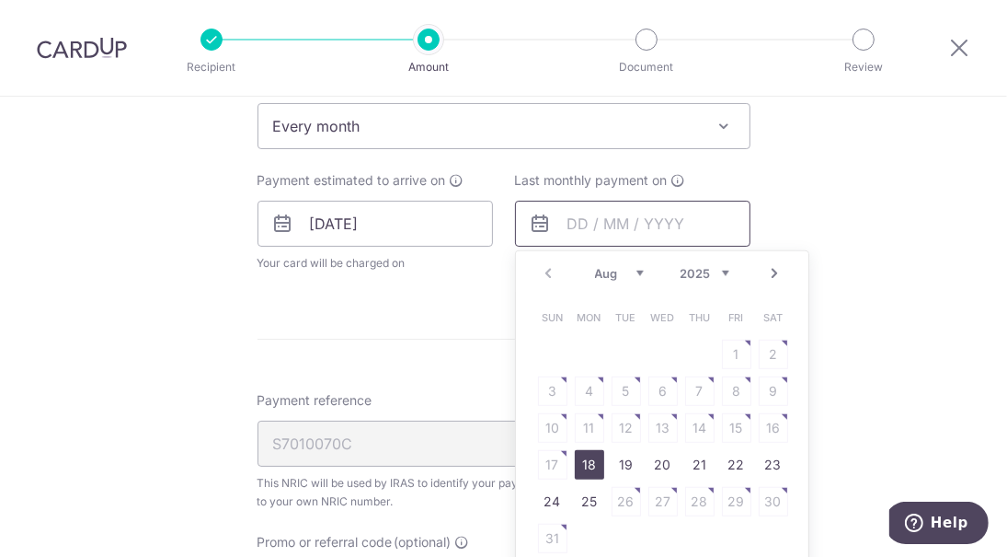
scroll to position [873, 0]
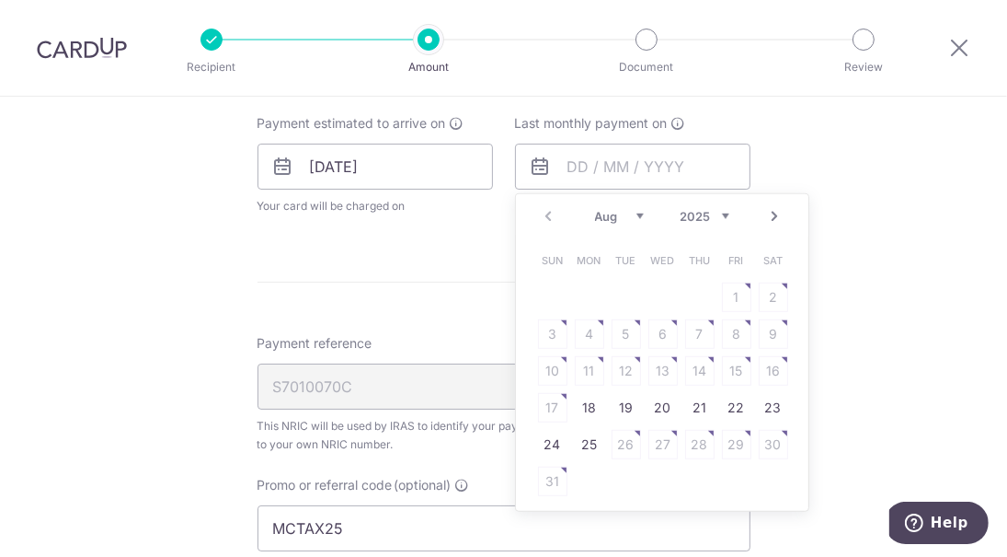
click at [765, 217] on link "Next" at bounding box center [776, 216] width 22 height 22
click at [767, 212] on link "Next" at bounding box center [776, 216] width 22 height 22
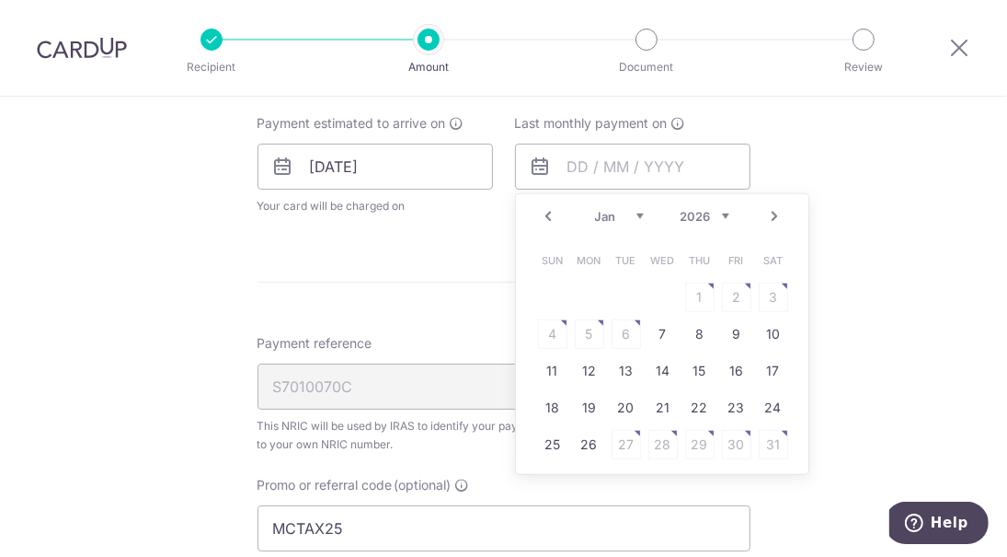
click at [767, 212] on link "Next" at bounding box center [776, 216] width 22 height 22
click at [584, 399] on link "23" at bounding box center [589, 407] width 29 height 29
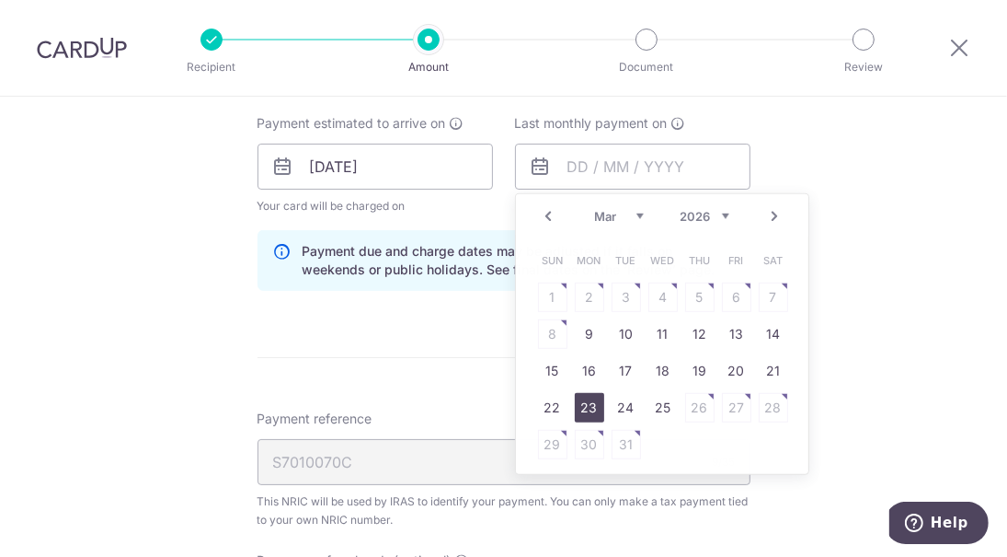
type input "23/03/2026"
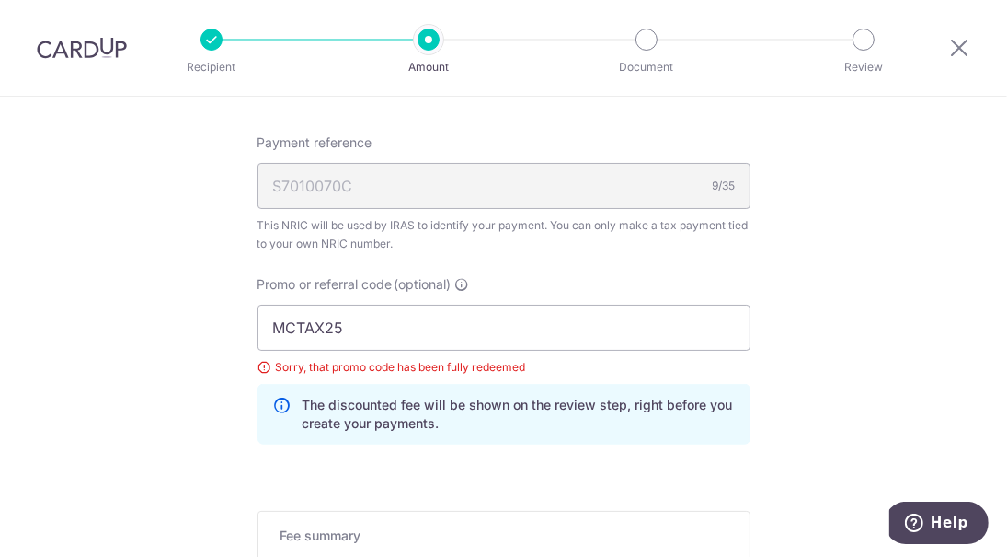
scroll to position [1429, 0]
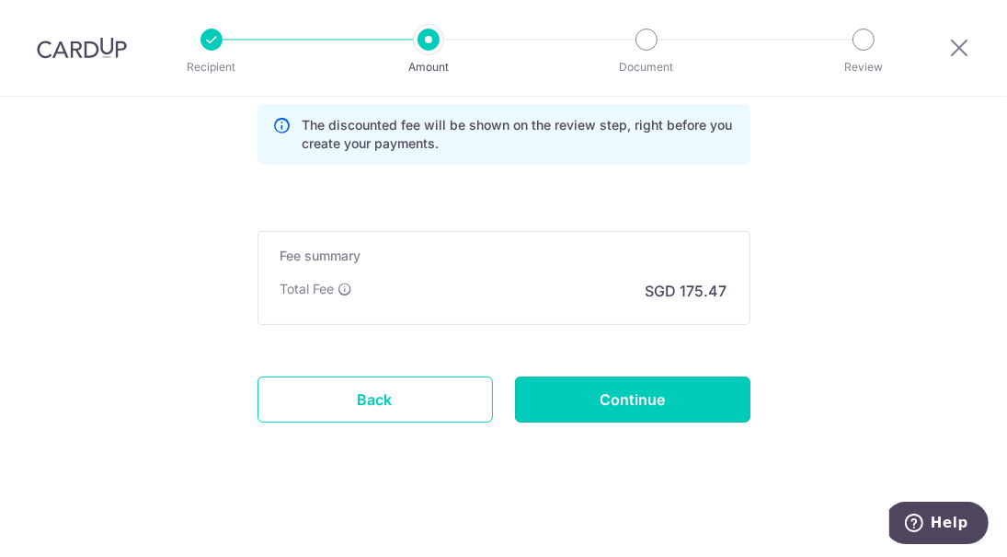
click at [640, 400] on input "Continue" at bounding box center [633, 399] width 236 height 46
type input "Update Schedule"
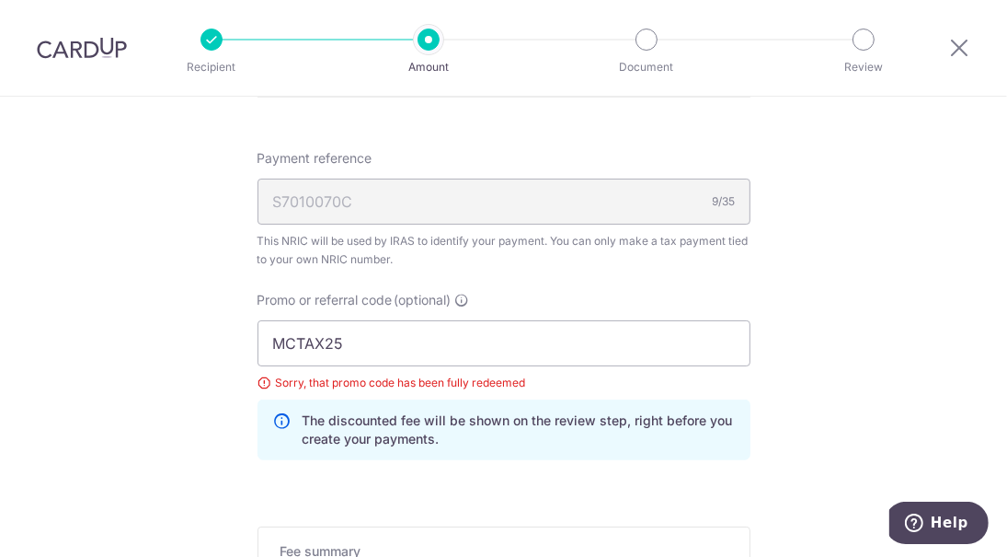
scroll to position [1057, 0]
drag, startPoint x: 463, startPoint y: 354, endPoint x: 180, endPoint y: 292, distance: 289.3
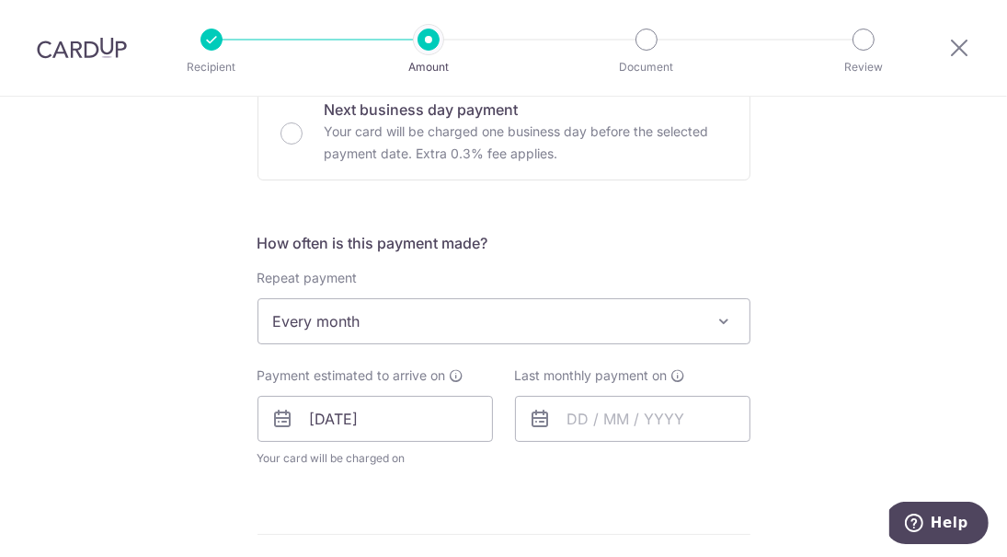
scroll to position [597, 0]
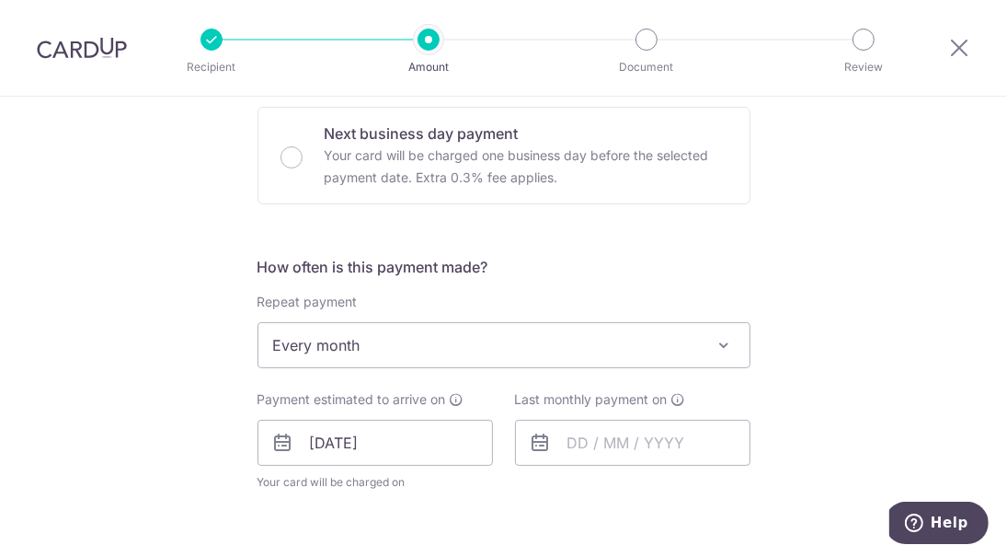
click at [535, 443] on icon at bounding box center [541, 443] width 22 height 22
click at [535, 441] on icon at bounding box center [541, 443] width 22 height 22
click at [620, 457] on input "text" at bounding box center [633, 443] width 236 height 46
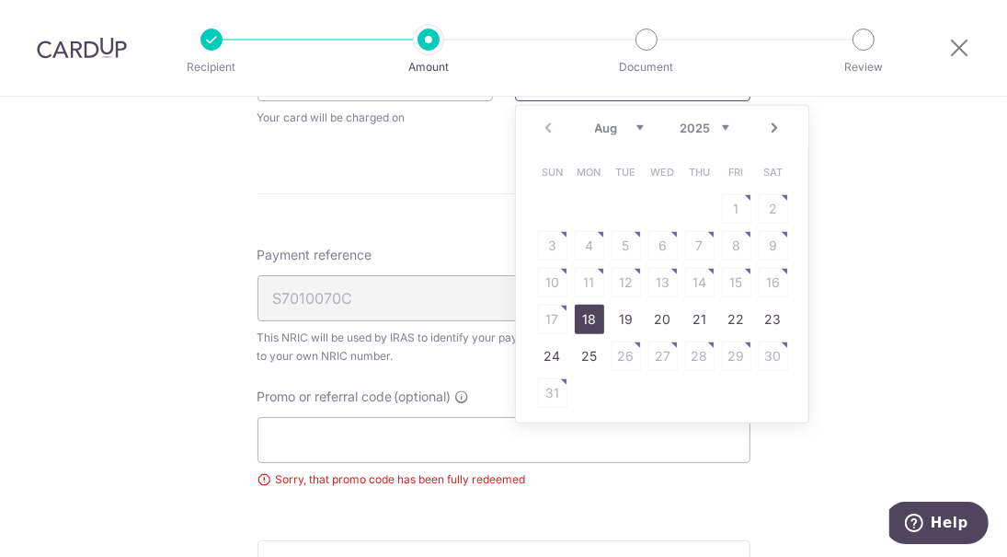
scroll to position [965, 0]
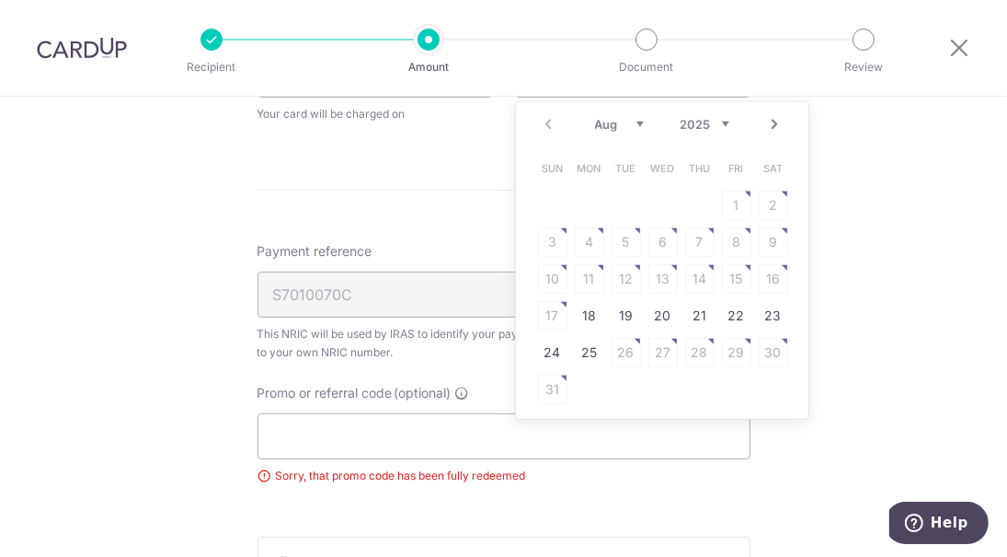
click at [765, 126] on link "Next" at bounding box center [776, 124] width 22 height 22
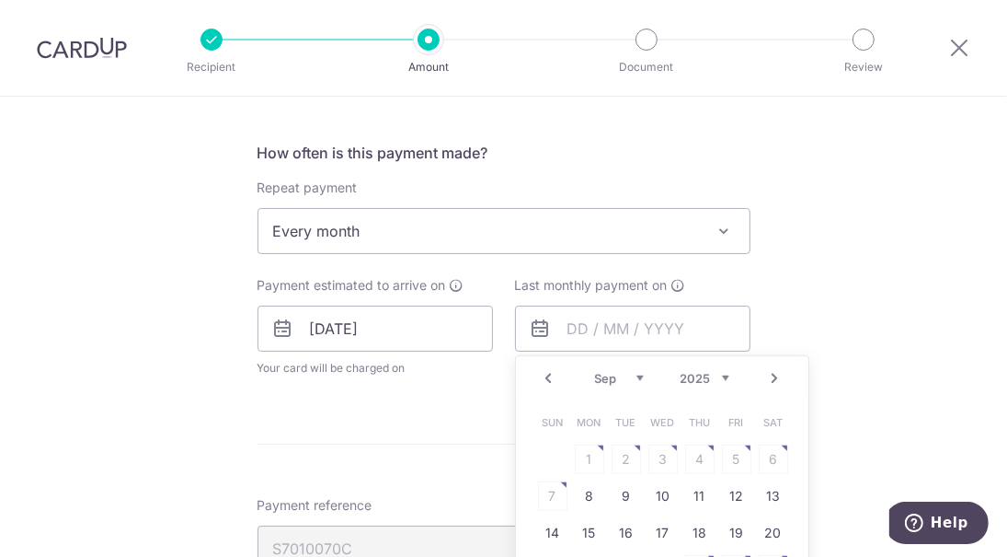
click at [765, 385] on link "Next" at bounding box center [776, 378] width 22 height 22
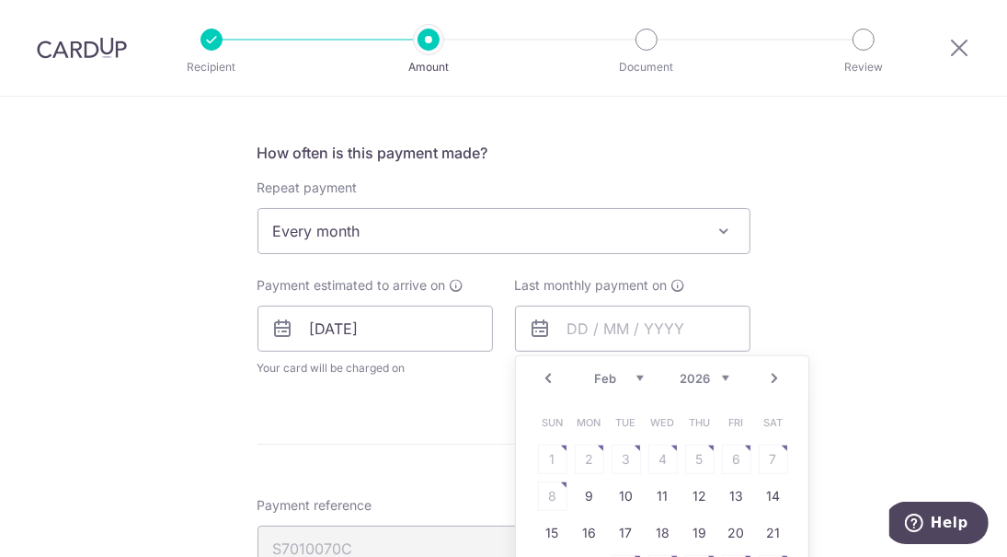
click at [765, 385] on link "Next" at bounding box center [776, 378] width 22 height 22
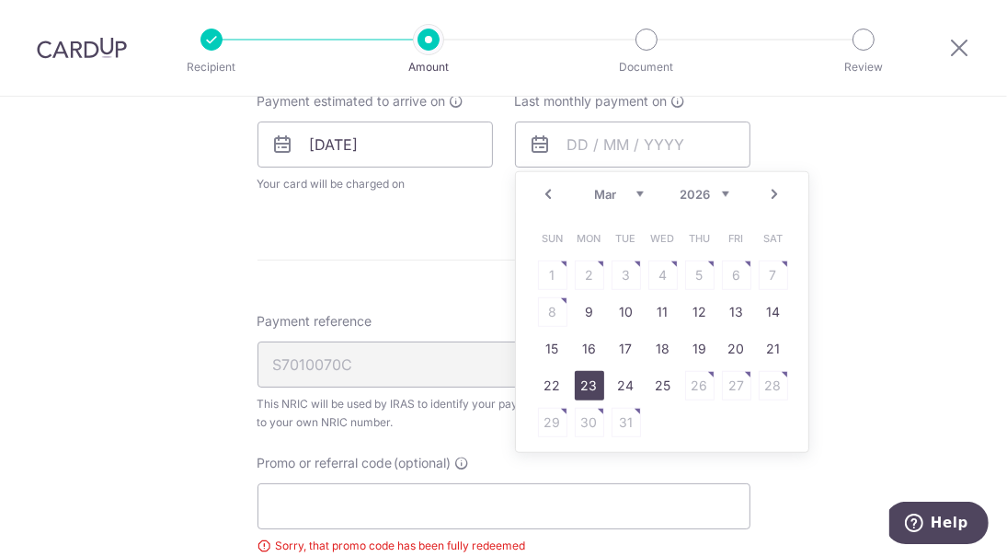
click at [599, 385] on td "23" at bounding box center [589, 385] width 37 height 37
type input "23/03/2026"
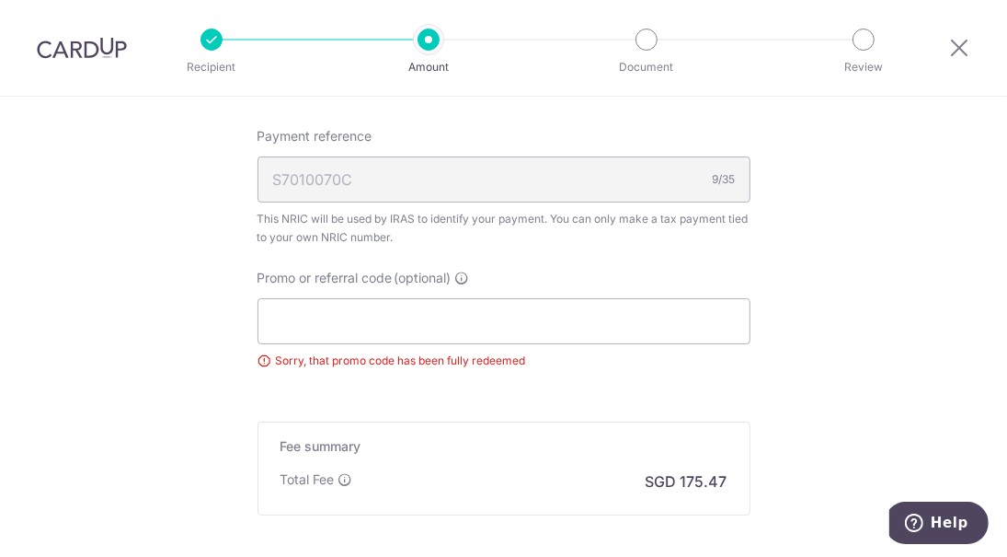
scroll to position [1263, 0]
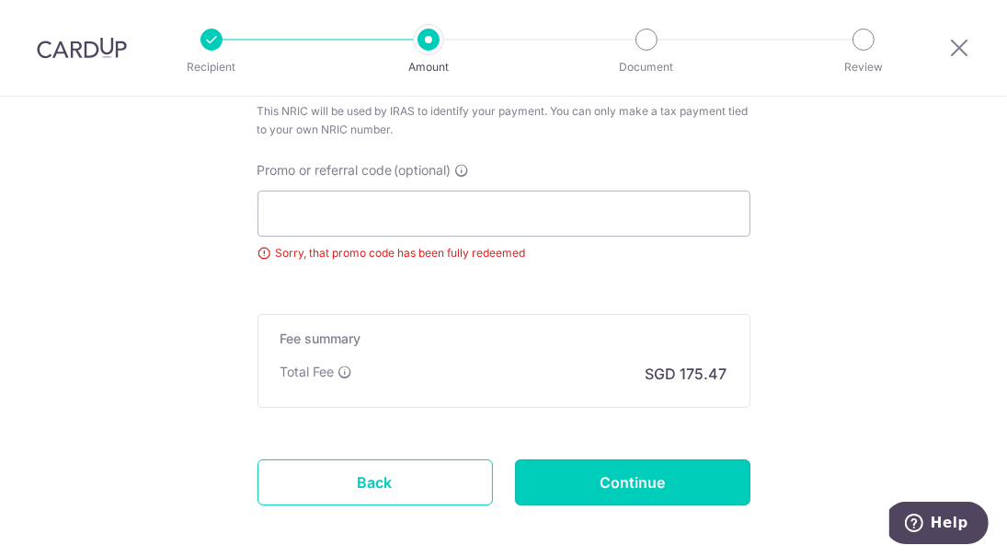
click at [677, 477] on input "Continue" at bounding box center [633, 482] width 236 height 46
type input "Update Schedule"
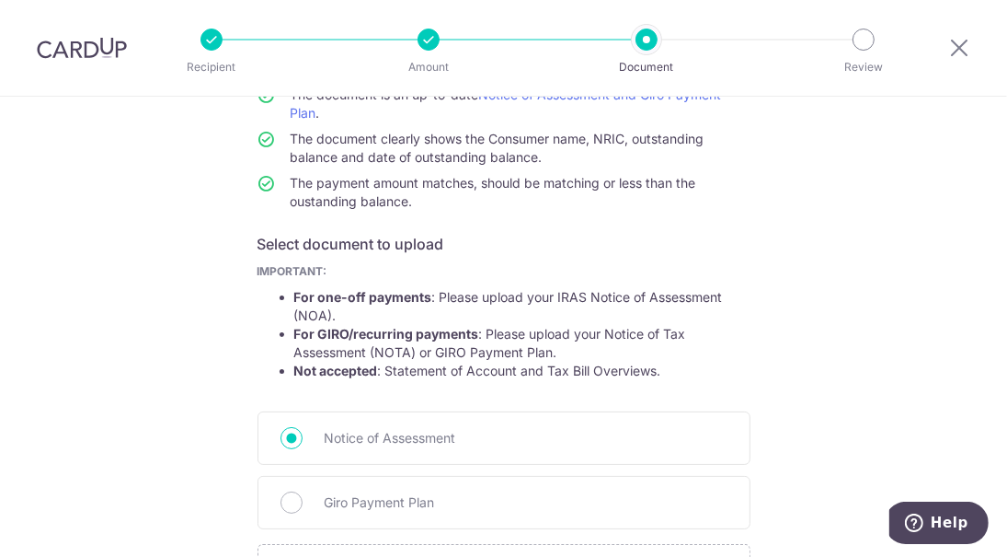
scroll to position [368, 0]
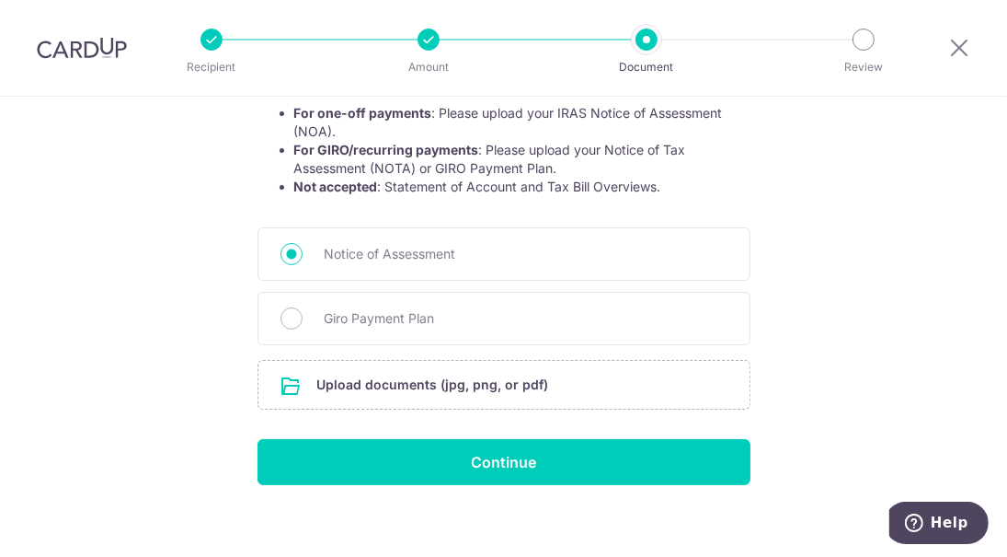
click at [386, 321] on span "Giro Payment Plan" at bounding box center [526, 318] width 403 height 22
click at [303, 321] on input "Giro Payment Plan" at bounding box center [292, 318] width 22 height 22
radio input "true"
click at [361, 378] on input "file" at bounding box center [504, 385] width 491 height 48
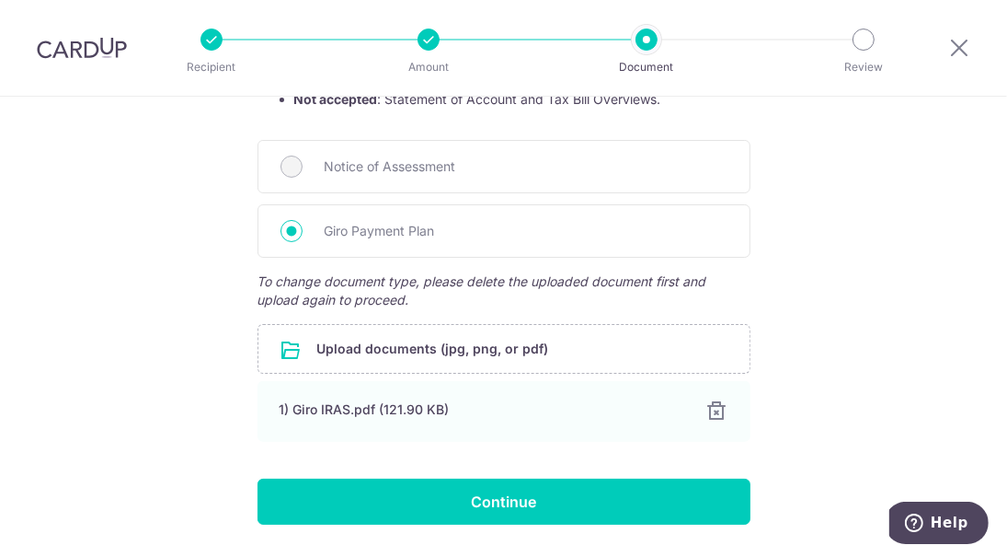
scroll to position [508, 0]
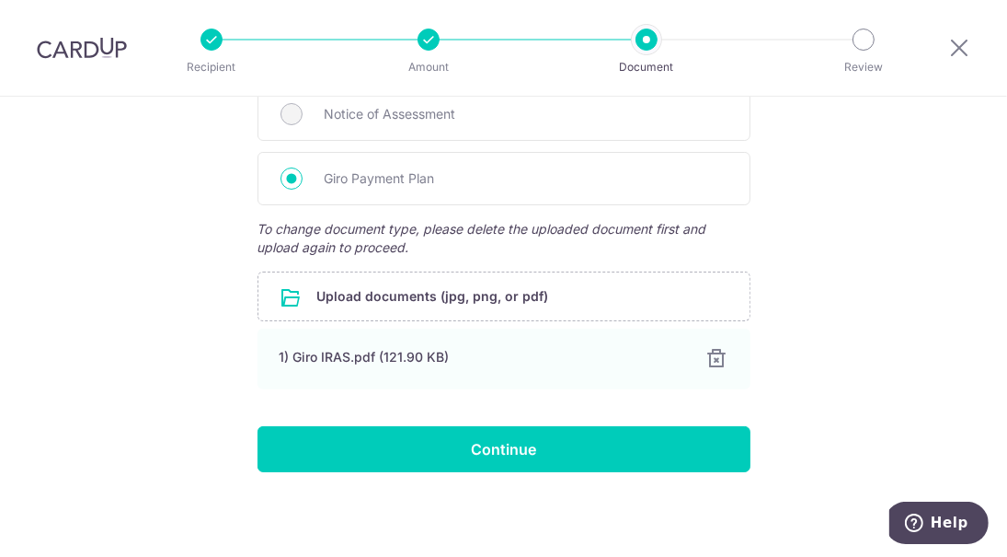
click at [377, 352] on div "1) Giro IRAS.pdf (121.90 KB)" at bounding box center [482, 357] width 405 height 18
click at [512, 454] on input "Continue" at bounding box center [504, 449] width 493 height 46
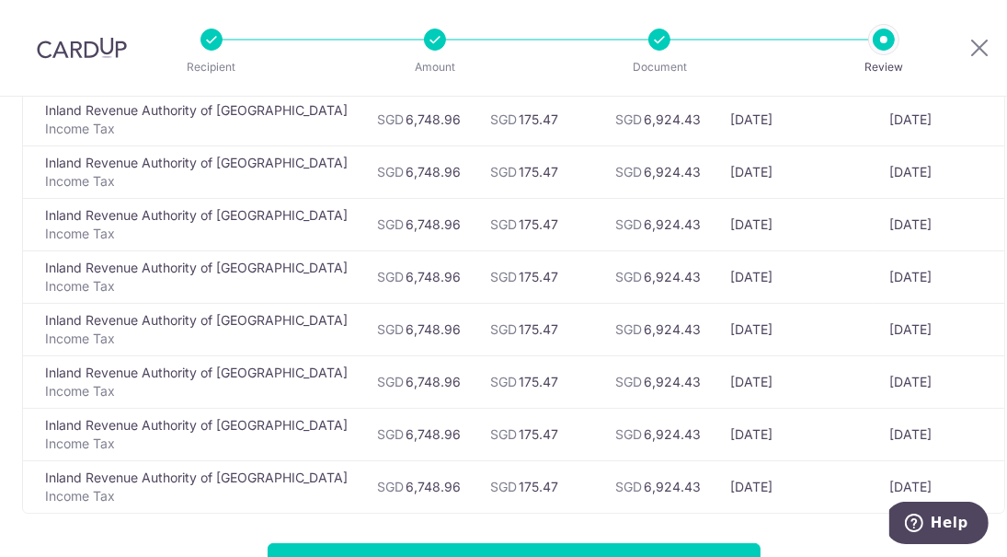
scroll to position [276, 0]
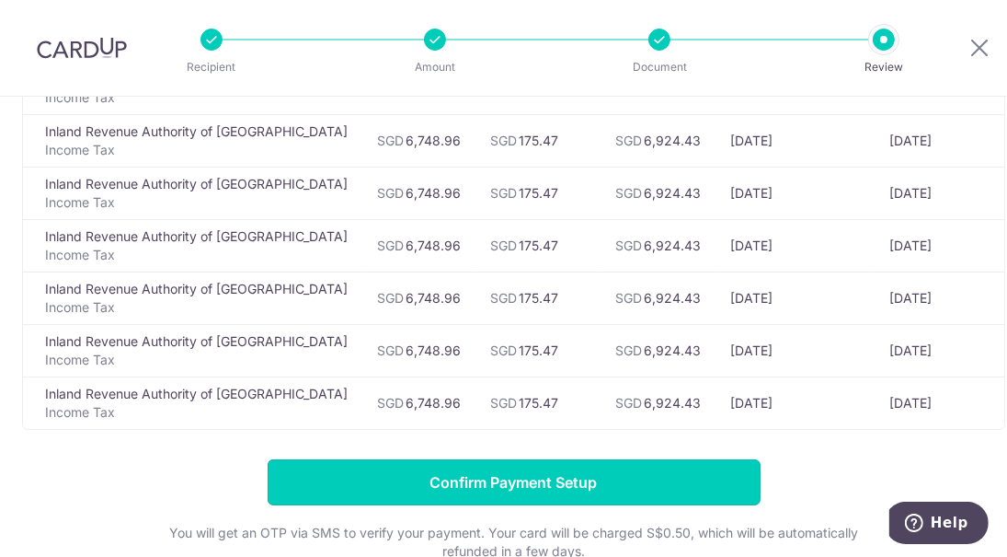
click at [500, 478] on input "Confirm Payment Setup" at bounding box center [514, 482] width 493 height 46
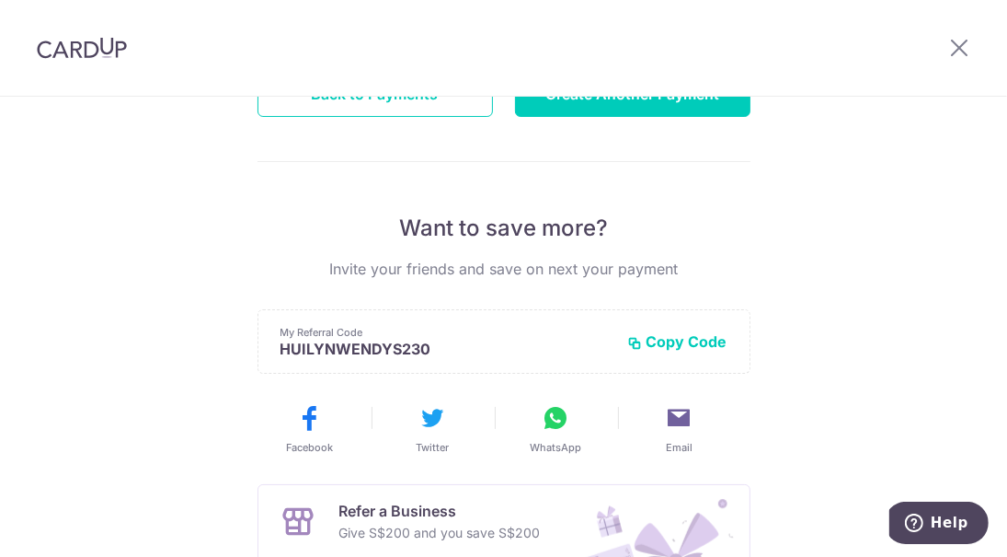
scroll to position [521, 0]
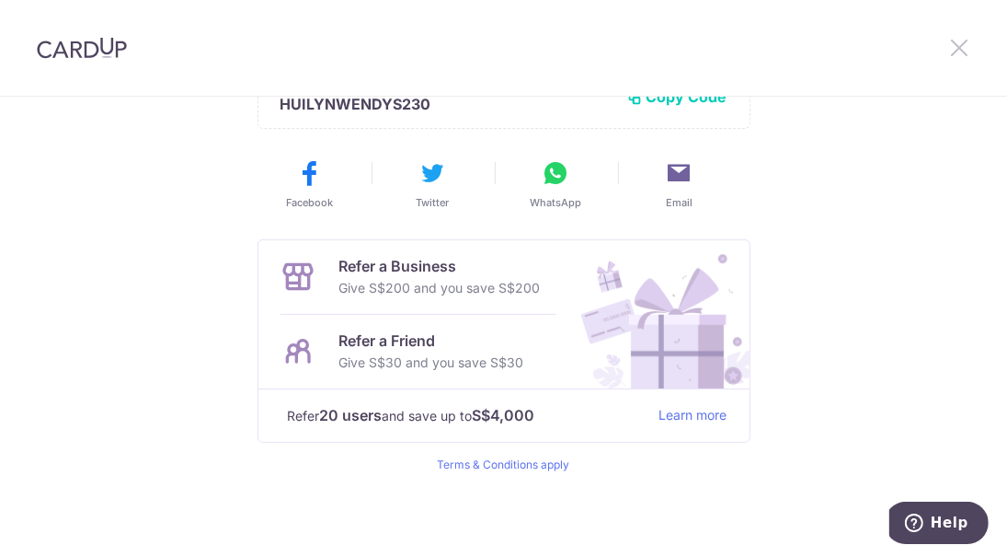
click at [954, 51] on icon at bounding box center [960, 47] width 22 height 23
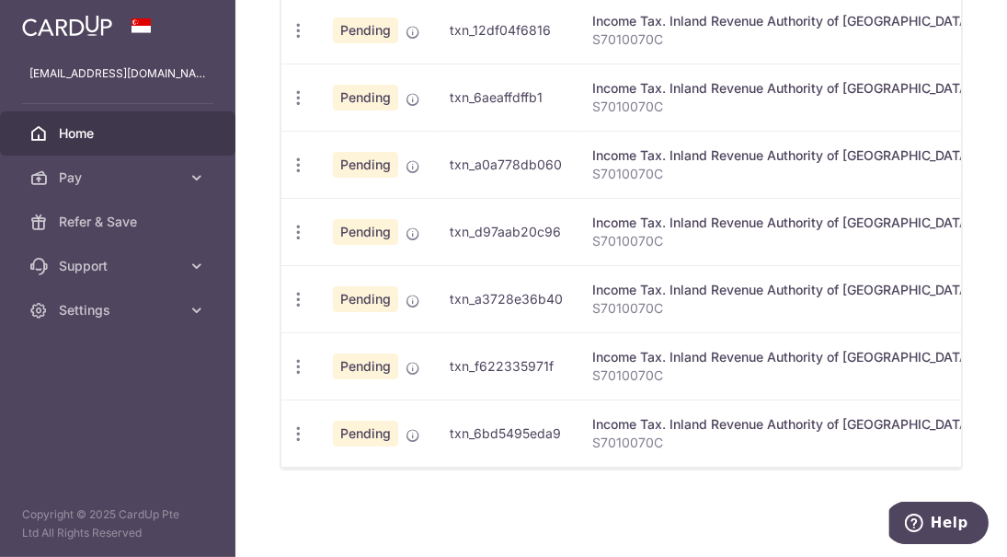
scroll to position [755, 0]
click at [138, 137] on span "Home" at bounding box center [119, 133] width 121 height 18
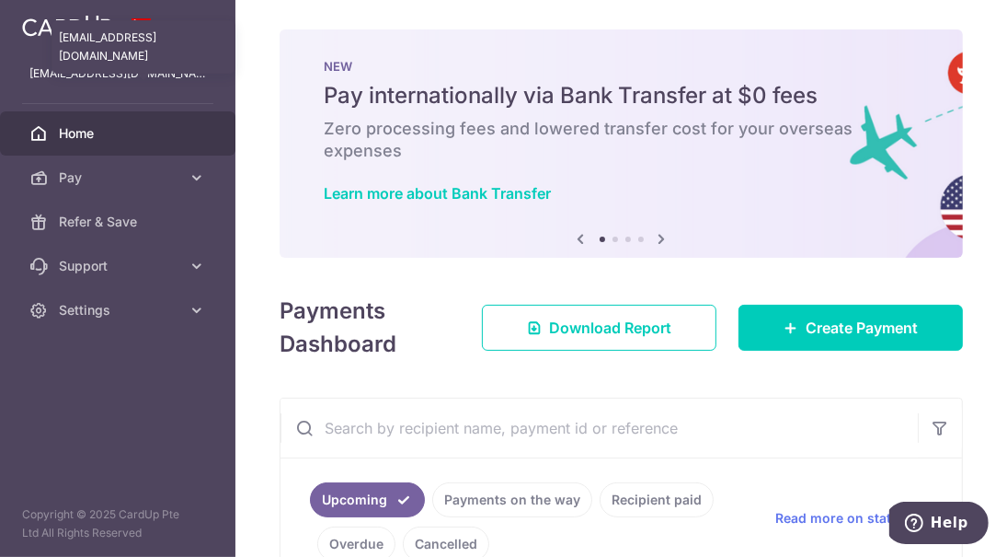
click at [118, 79] on p "[EMAIL_ADDRESS][DOMAIN_NAME]" at bounding box center [117, 73] width 177 height 18
click at [133, 29] on span at bounding box center [142, 25] width 22 height 15
click at [117, 74] on p "[EMAIL_ADDRESS][DOMAIN_NAME]" at bounding box center [117, 73] width 177 height 18
click at [173, 305] on span "Settings" at bounding box center [119, 310] width 121 height 18
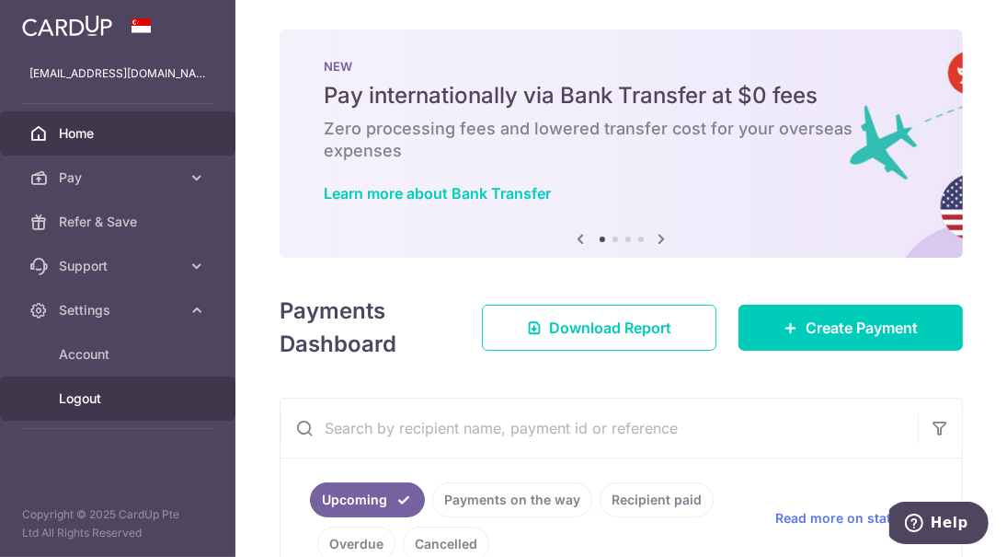
click at [102, 404] on span "Logout" at bounding box center [119, 398] width 121 height 18
